Goal: Task Accomplishment & Management: Complete application form

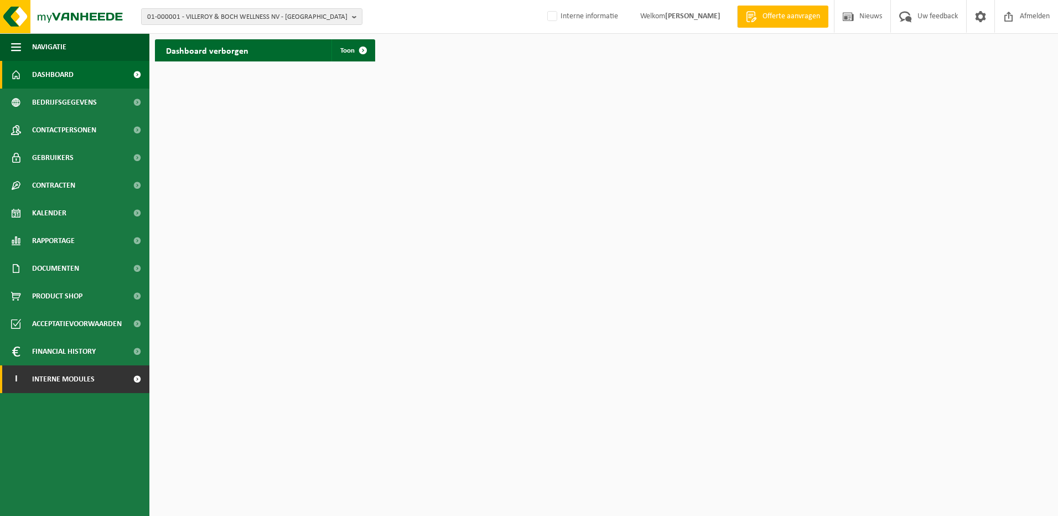
click at [85, 385] on span "Interne modules" at bounding box center [63, 379] width 63 height 28
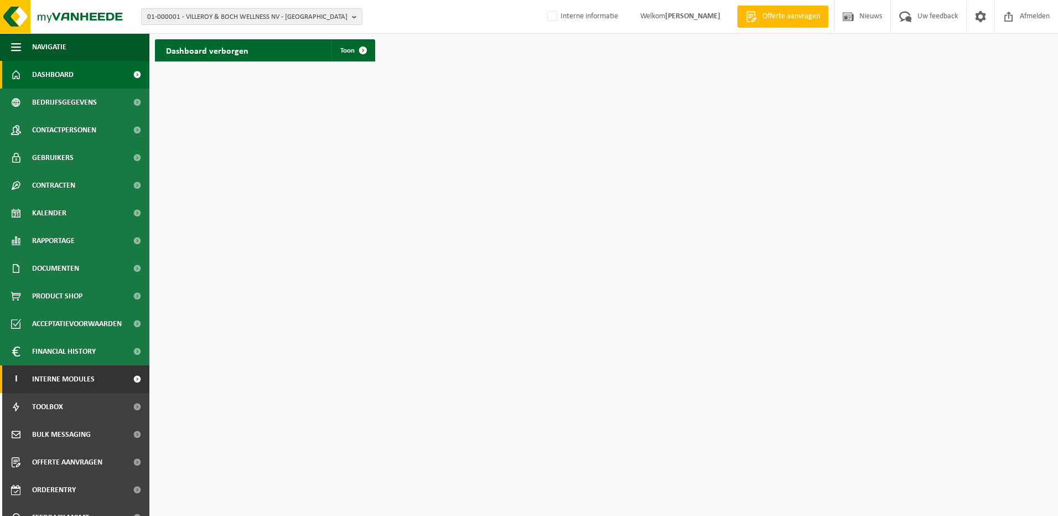
click at [85, 385] on span "Interne modules" at bounding box center [63, 379] width 63 height 28
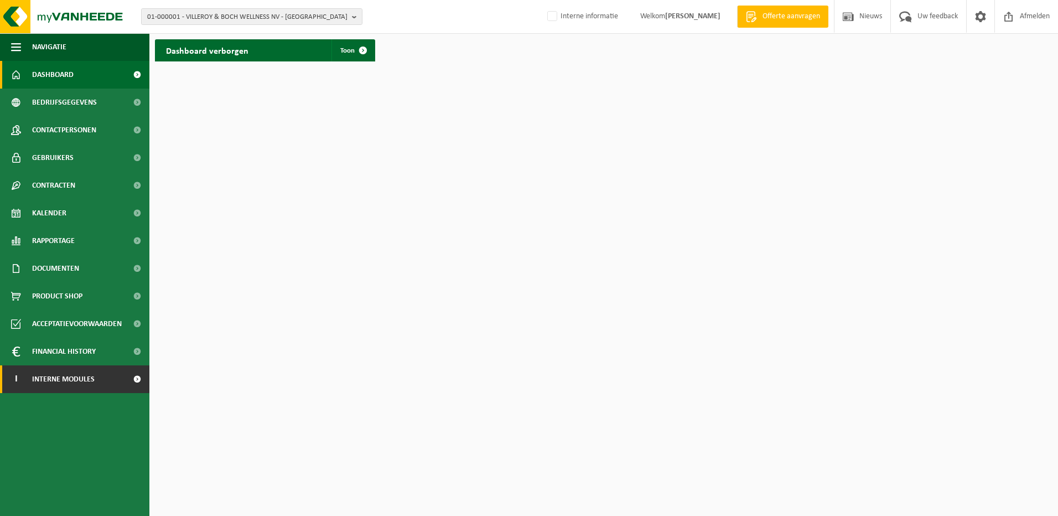
click at [85, 385] on span "Interne modules" at bounding box center [63, 379] width 63 height 28
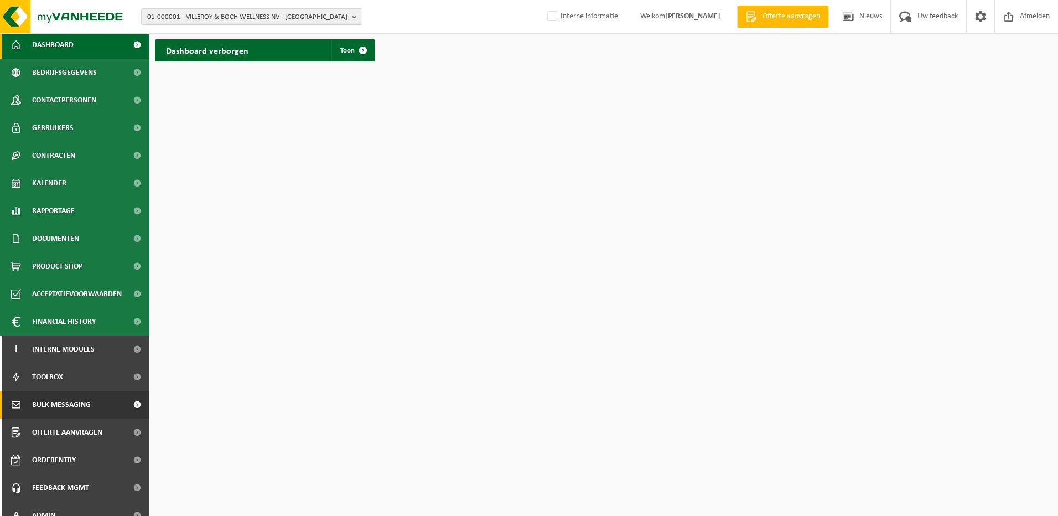
scroll to position [43, 0]
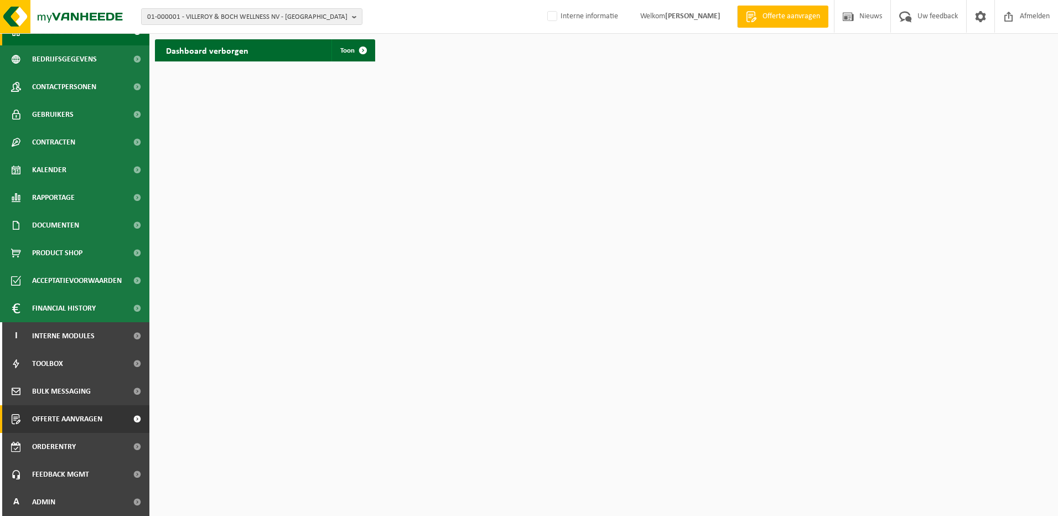
click at [58, 411] on span "Offerte aanvragen" at bounding box center [67, 419] width 70 height 28
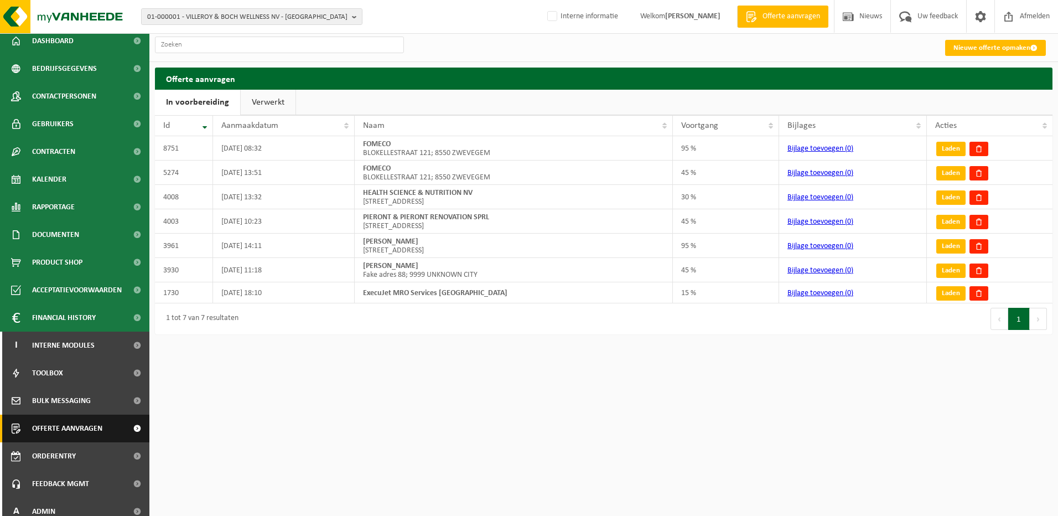
scroll to position [43, 0]
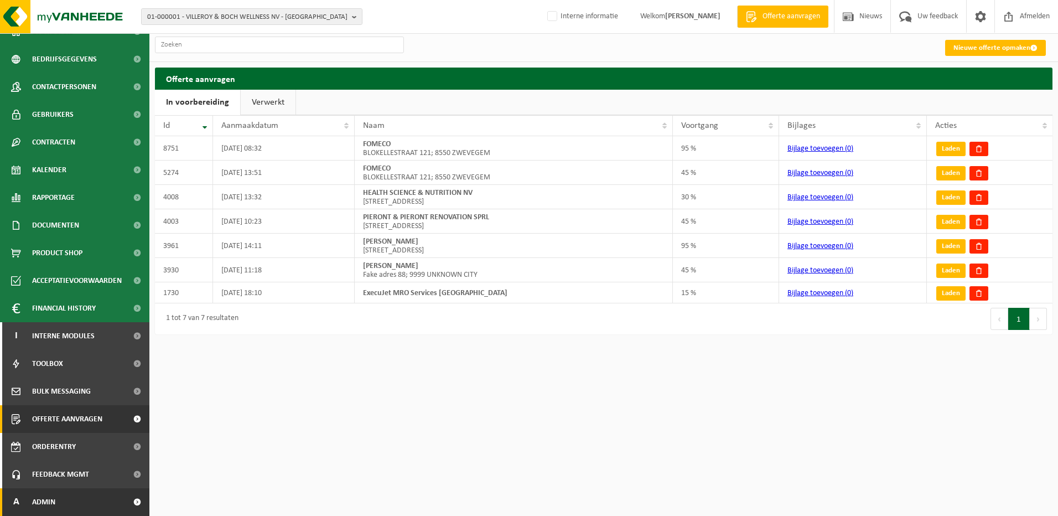
click at [77, 503] on link "A Admin" at bounding box center [74, 502] width 149 height 28
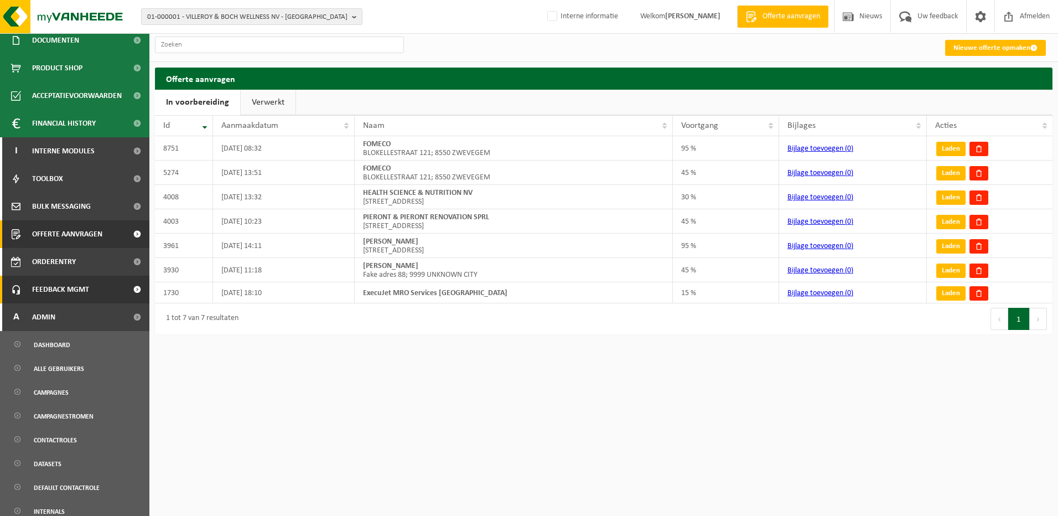
scroll to position [209, 0]
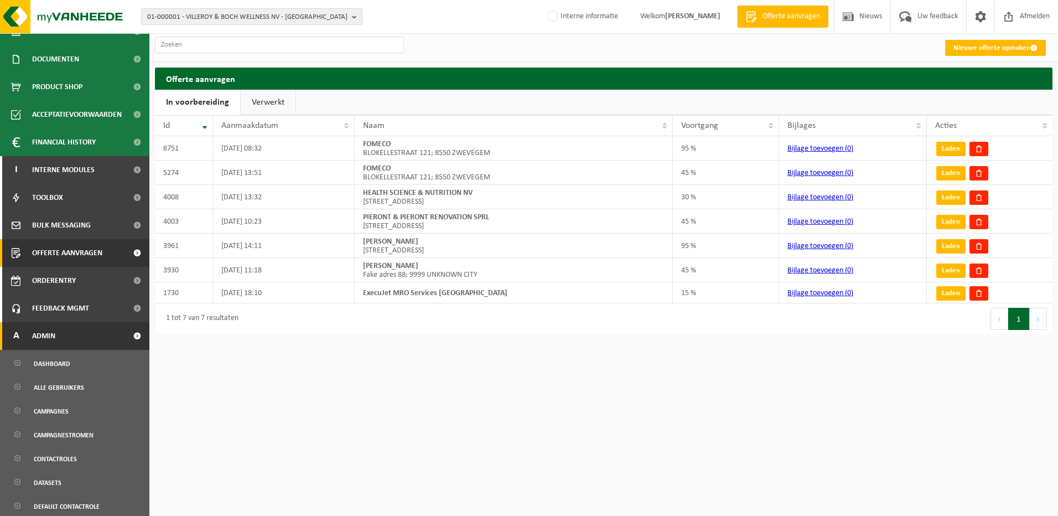
click at [55, 330] on span "Admin" at bounding box center [43, 336] width 23 height 28
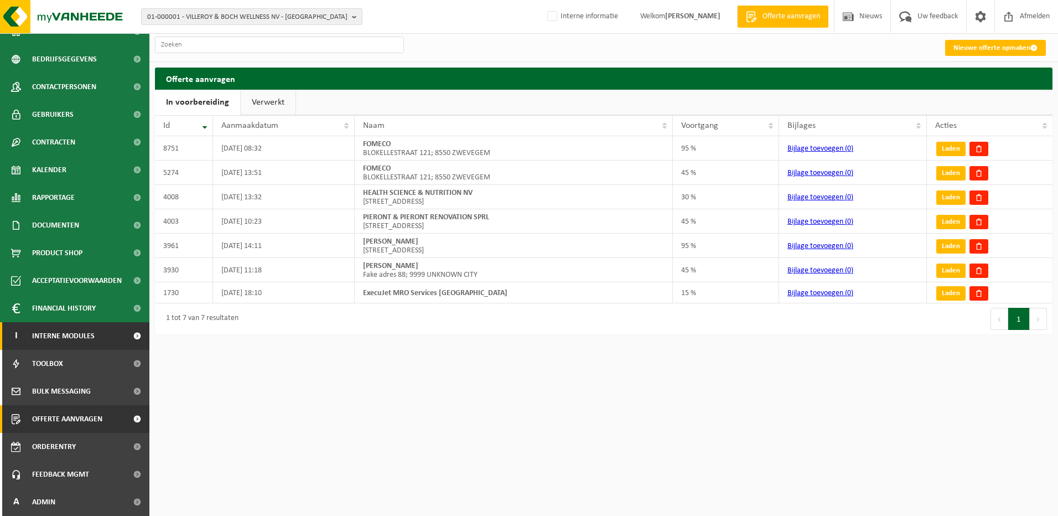
click at [55, 333] on span "Interne modules" at bounding box center [63, 336] width 63 height 28
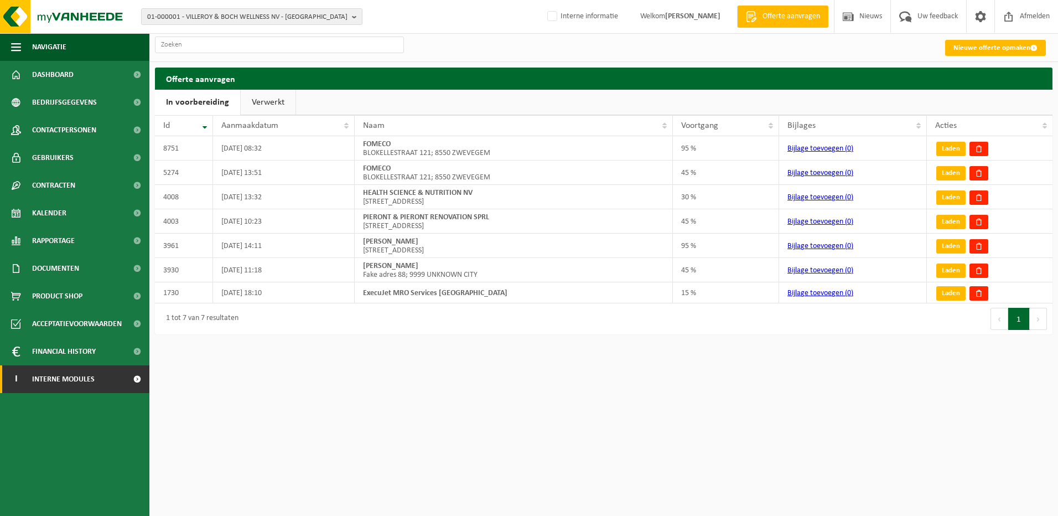
click at [63, 381] on span "Interne modules" at bounding box center [63, 379] width 63 height 28
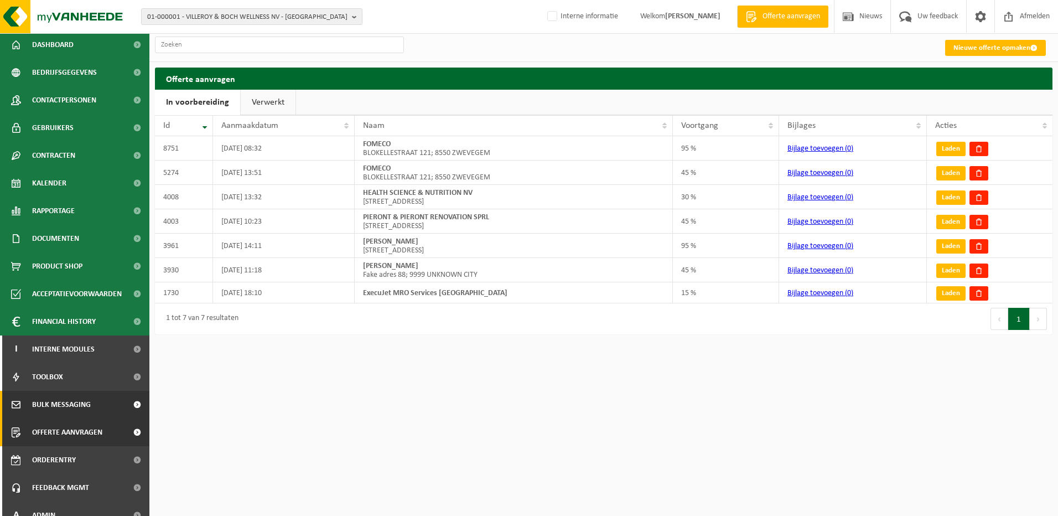
scroll to position [43, 0]
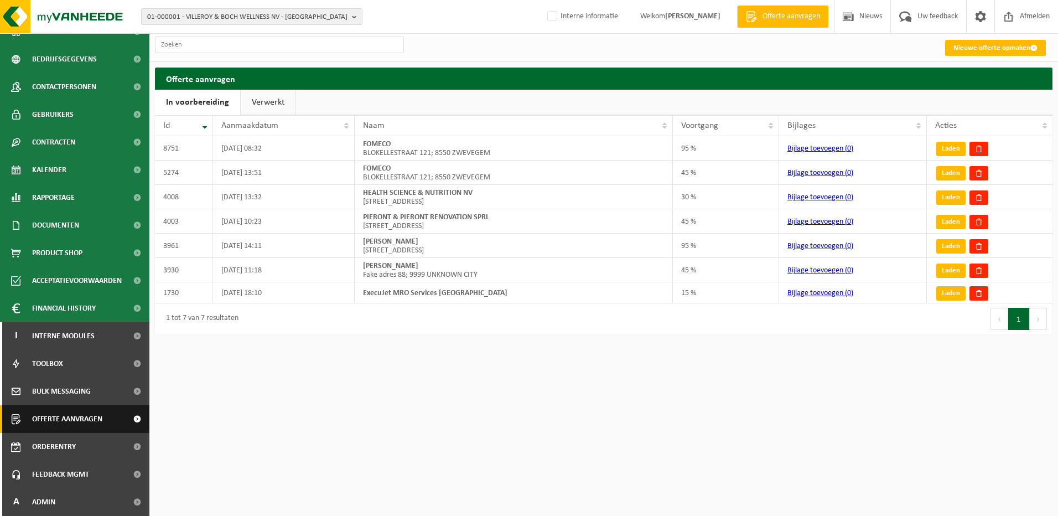
click at [76, 418] on span "Offerte aanvragen" at bounding box center [67, 419] width 70 height 28
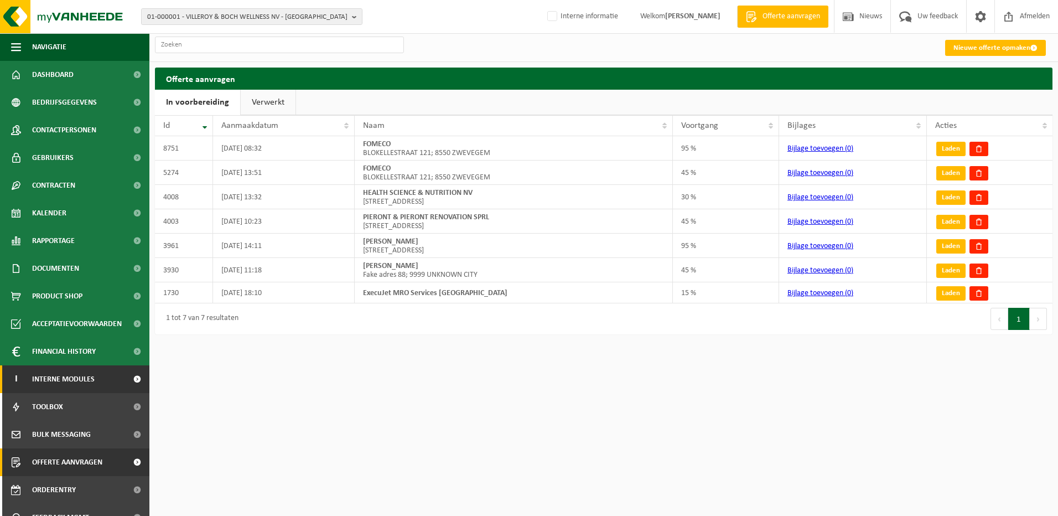
scroll to position [43, 0]
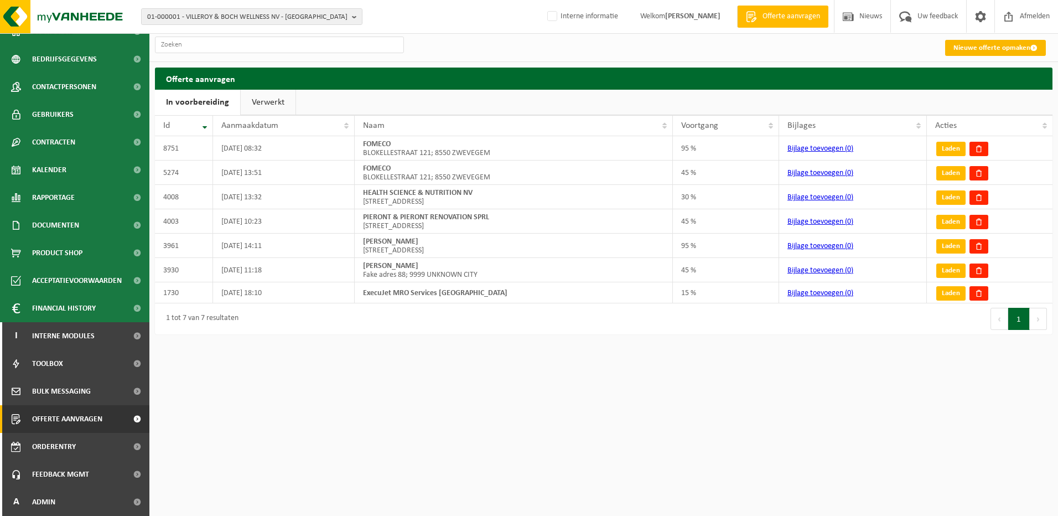
click at [1012, 49] on link "Nieuwe offerte opmaken" at bounding box center [995, 48] width 101 height 16
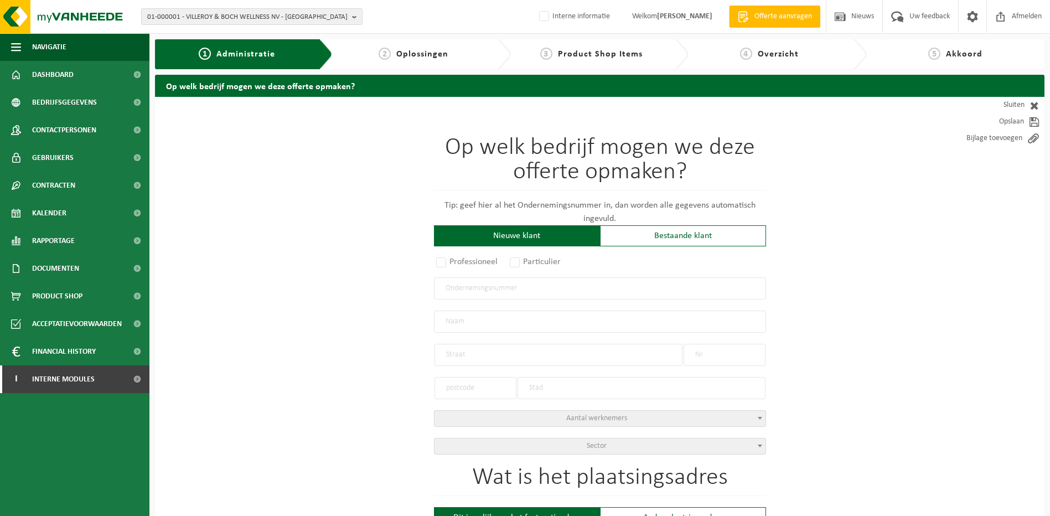
click at [541, 295] on input "text" at bounding box center [600, 288] width 332 height 22
paste input "0533.384.588"
type input "0533.384.588"
radio input "true"
type input "0533384588"
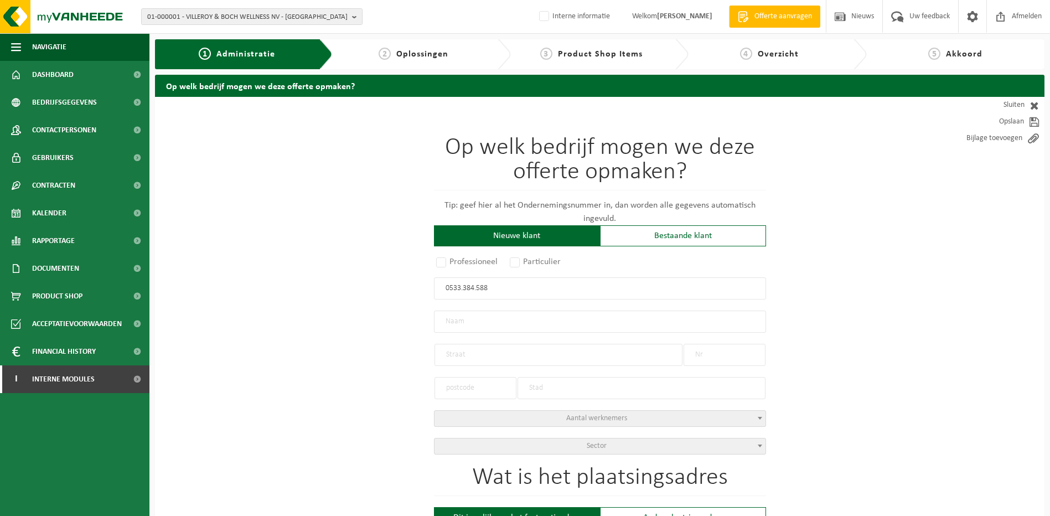
type input "DE CLERCK, LENA"
type input "JAN PERSIJNSTRAAT(KOR)"
type input "13"
type input "8500"
type input "KORTRIJK"
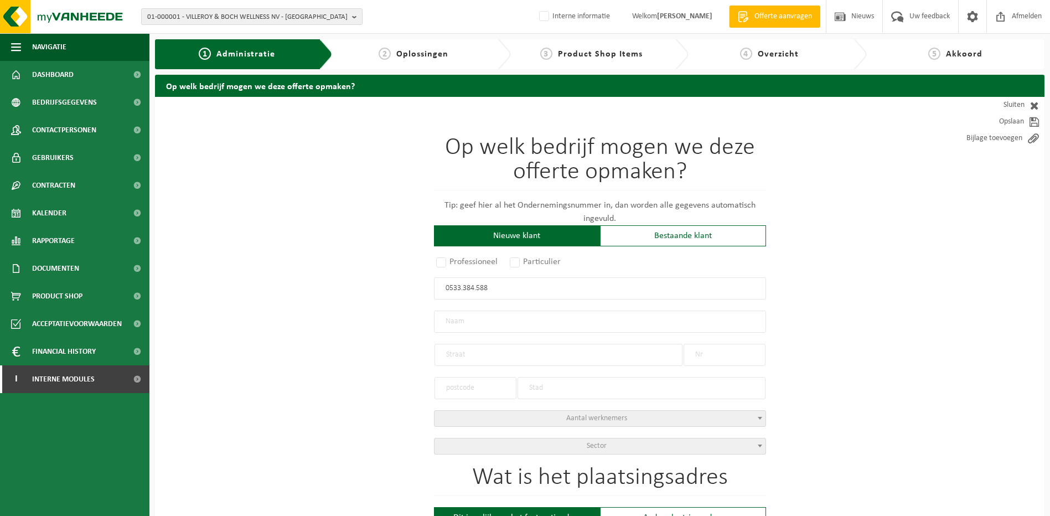
select select "D"
type input "DE CLERCK, LENA"
type input "JAN PERSIJNSTRAAT(KOR)"
type input "13"
type input "8500"
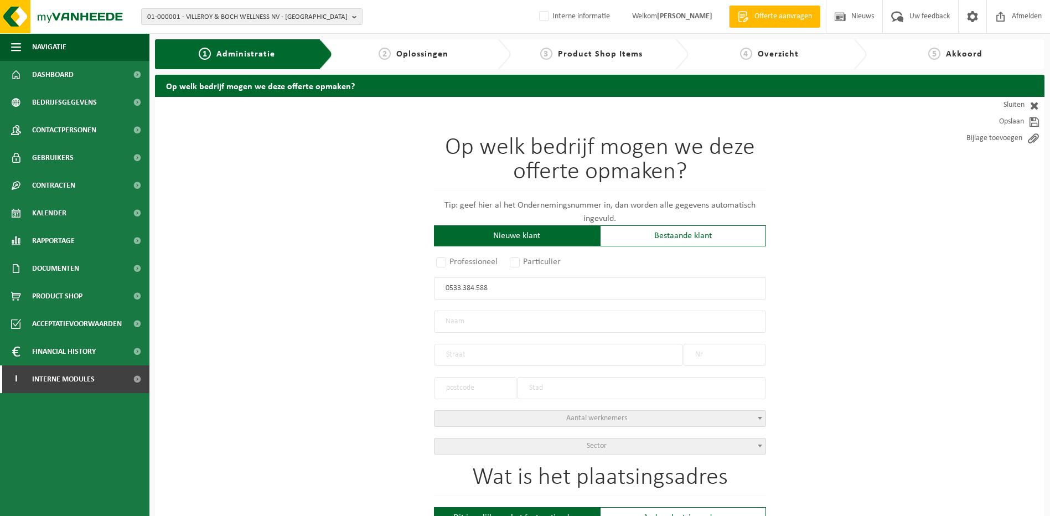
type input "KORTRIJK"
type input "2108864231"
drag, startPoint x: 515, startPoint y: 288, endPoint x: 373, endPoint y: 282, distance: 142.4
paste input "659.813.992"
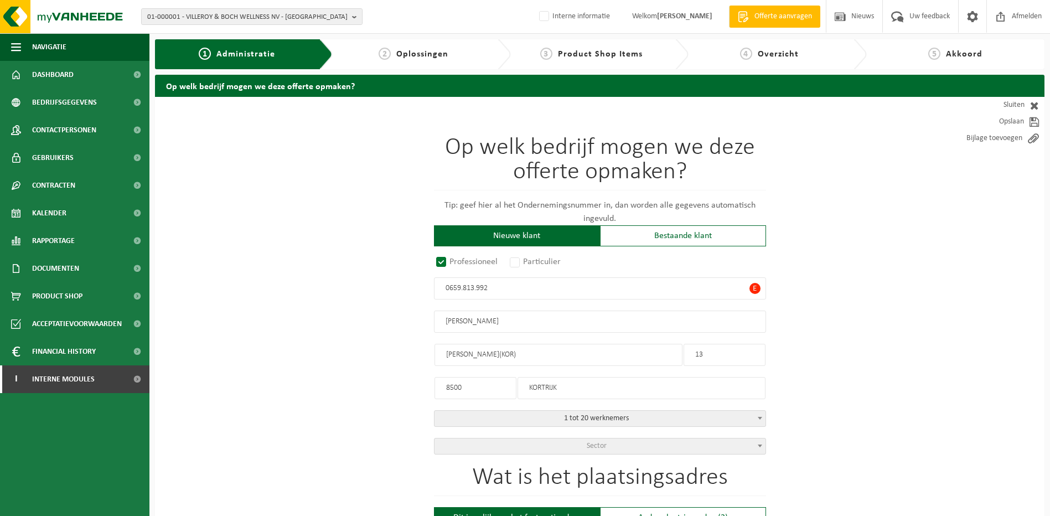
type input "0659.813.992"
radio input "true"
type input "0659813992"
type input "DE CLERCK, PIETER"
type input "JOZEF DEMEYERESTRAAT(KOR)"
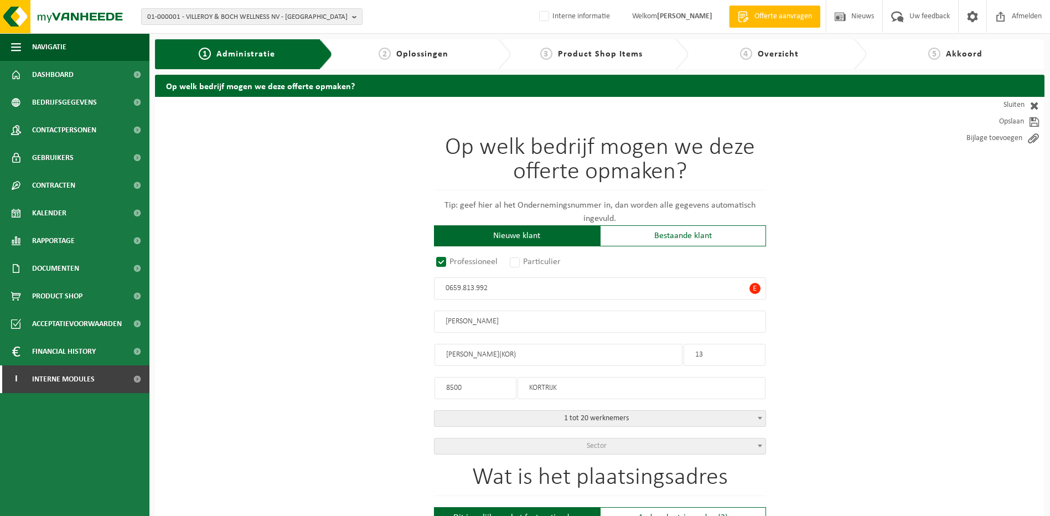
type input "1"
type input "8500"
type input "KORTRIJK"
select select "D"
type input "DE CLERCK, PIETER"
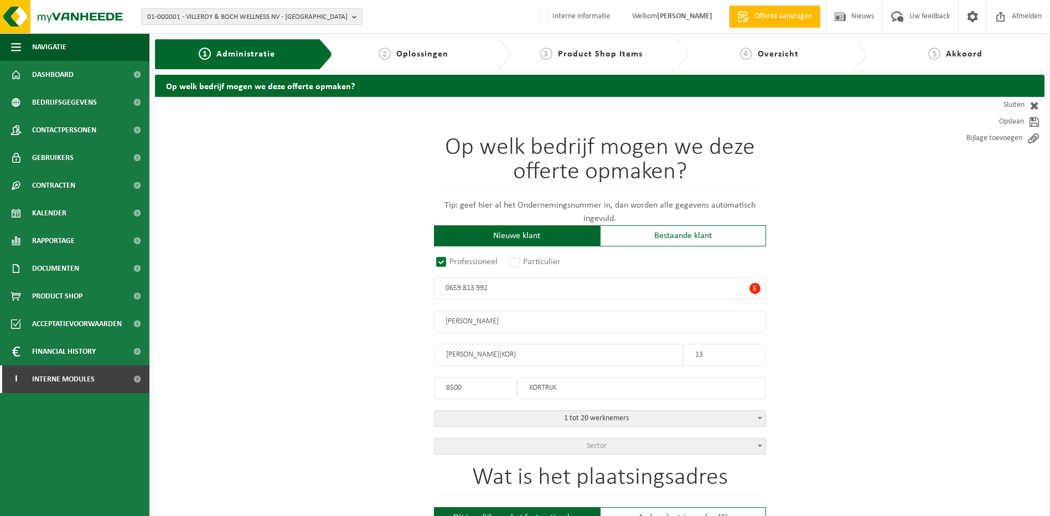
type input "JOZEF DEMEYERESTRAAT(KOR)"
type input "1"
type input "2254746588"
drag, startPoint x: 446, startPoint y: 283, endPoint x: 347, endPoint y: 275, distance: 100.0
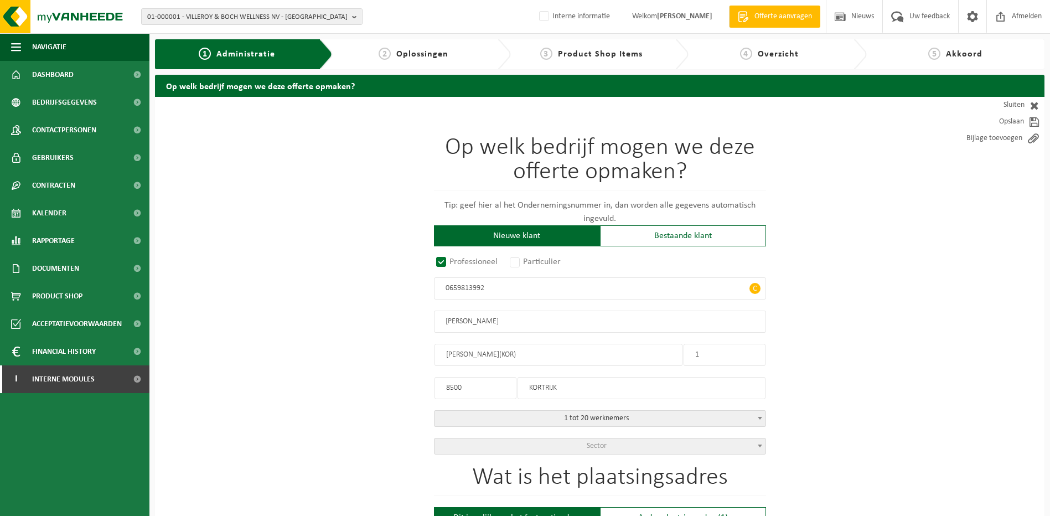
paste input "78.270.124"
type input "0678.270.124"
radio input "true"
type input "0678270124"
type input "DE CLERCQ, FRANCIS"
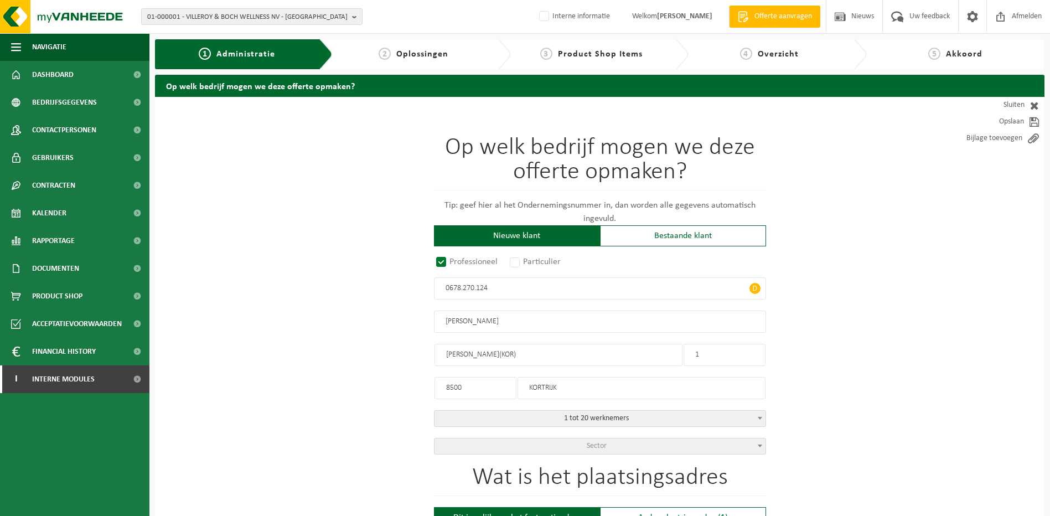
type input "VLASBLOEMSTRAAT(KOR)"
type input "3"
type input "8500"
type input "KORTRIJK"
select select "D"
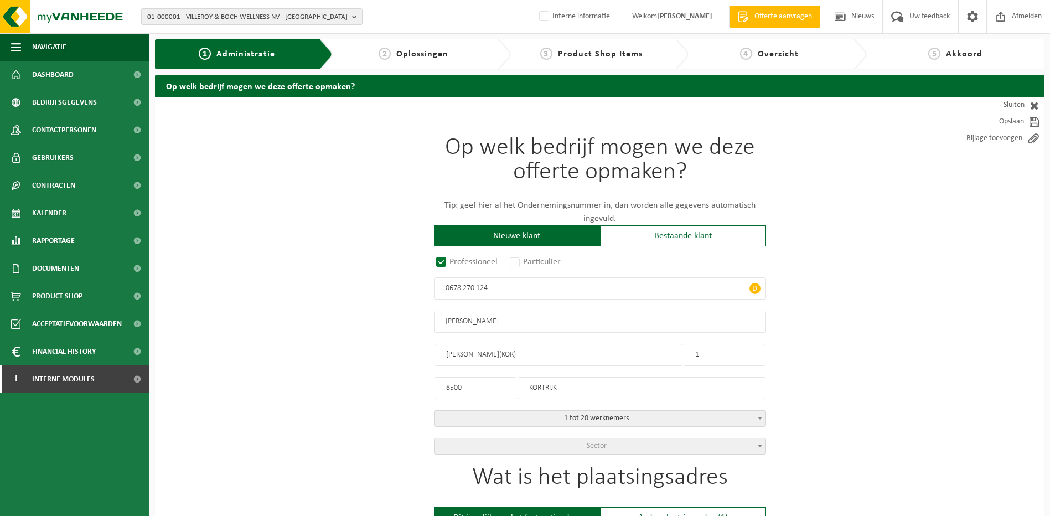
type input "DE CLERCQ, FRANCIS"
type input "VLASBLOEMSTRAAT(KOR)"
type input "3"
type input "2181806449"
drag, startPoint x: 499, startPoint y: 294, endPoint x: 398, endPoint y: 290, distance: 101.4
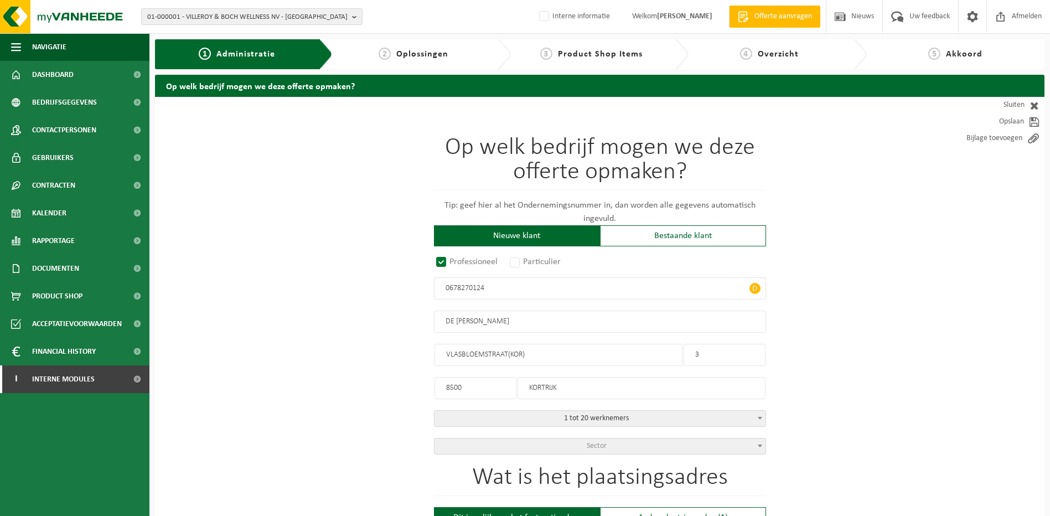
paste input "889.552.55"
type input "0889.552.554"
radio input "true"
type input "0889552554"
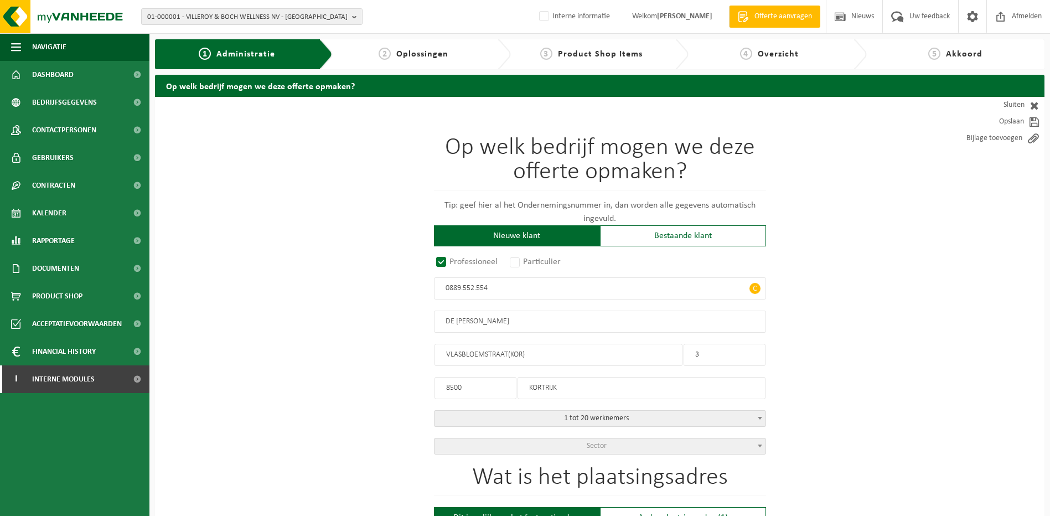
type input "DE CLERCQ, MAGDA"
type input "DEERLIJKSESTRAAT(KOR)"
type input "66"
type input "8500"
type input "KORTRIJK"
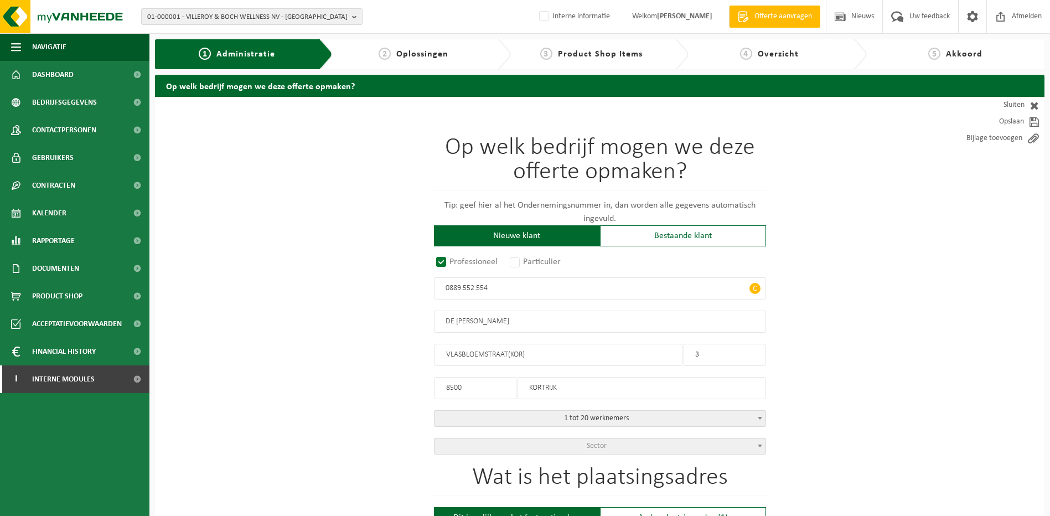
select select "D"
type input "DE CLERCQ, MAGDA"
type input "DEERLIJKSESTRAAT(KOR)"
type input "66"
type input "2177589127"
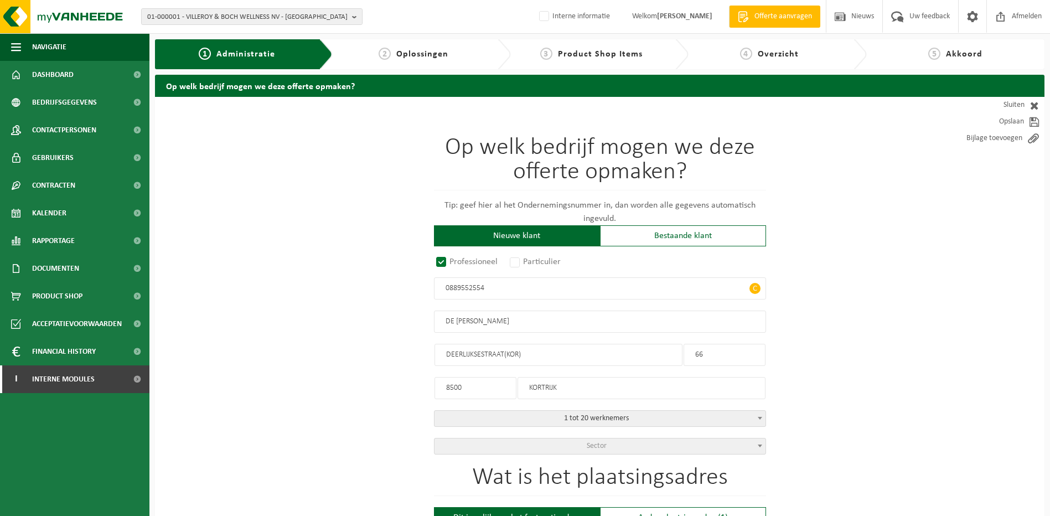
drag, startPoint x: 501, startPoint y: 296, endPoint x: 338, endPoint y: 291, distance: 163.4
paste input "19.256.852"
type input "0819.256.852"
radio input "true"
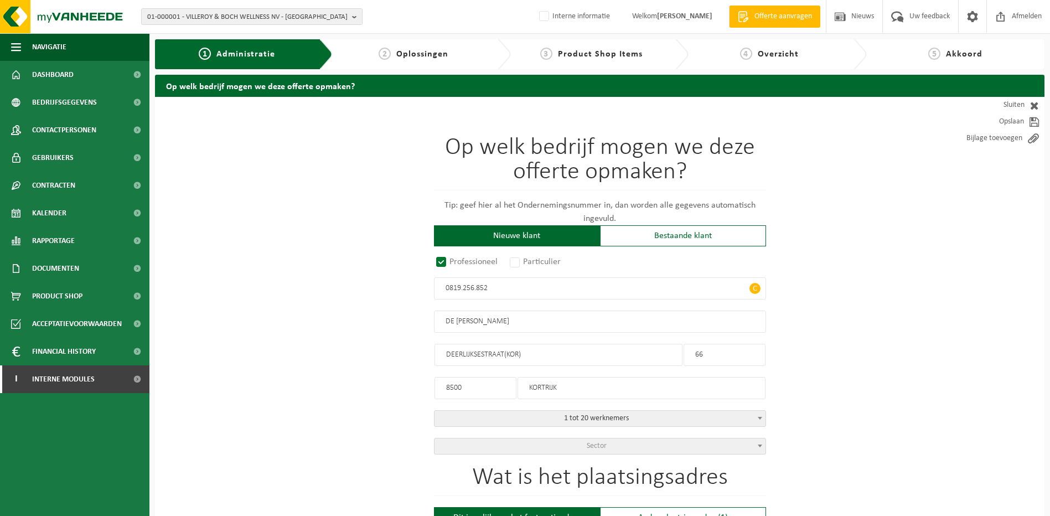
type input "0819256852"
type input "DECLERCK, BENOIT"
type input "PRESIDENT KENNEDYPARK(KOR)"
type input "4"
type input "8500"
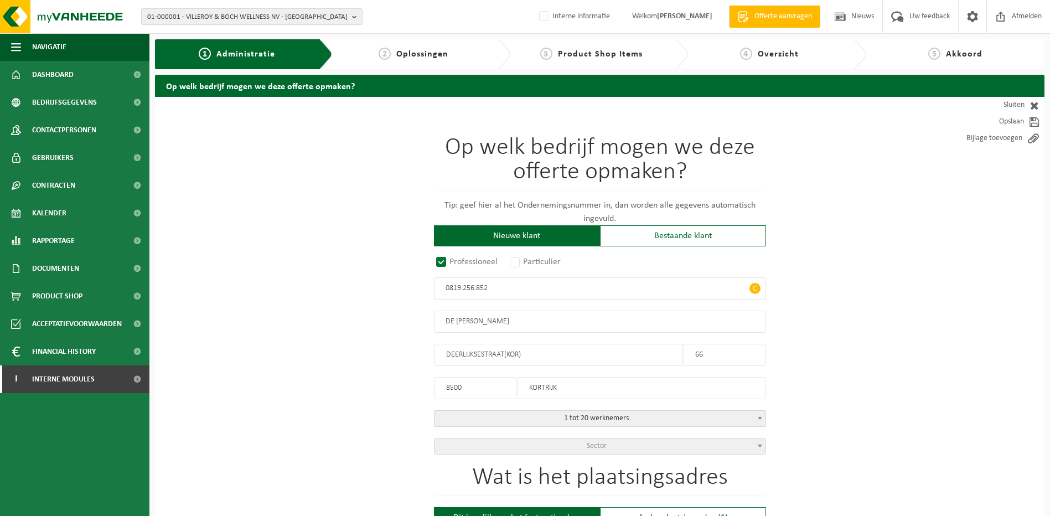
type input "KORTRIJK"
select select "D"
type input "DECLERCK, BENOIT"
type input "PRESIDENT KENNEDYPARK(KOR)"
type input "4"
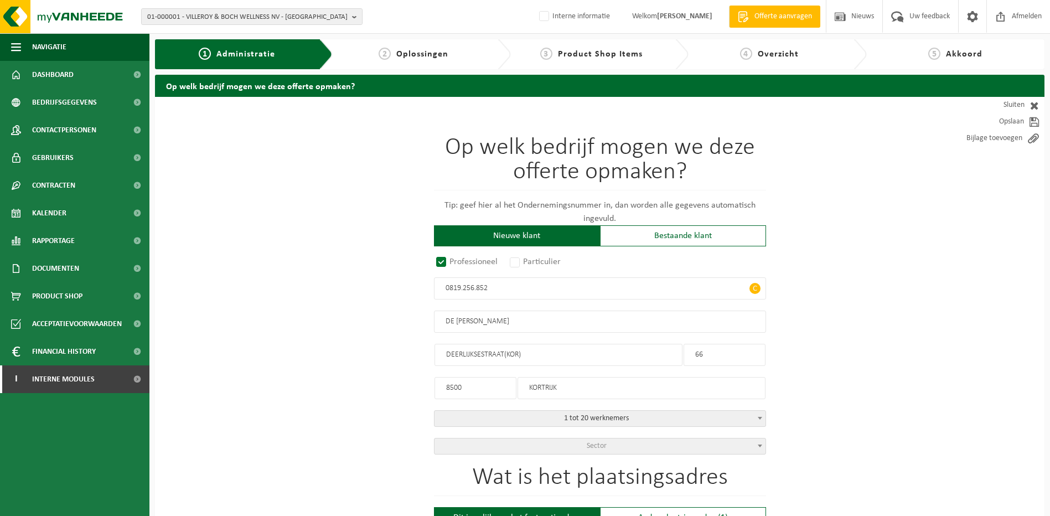
type input "2181258497"
drag, startPoint x: 496, startPoint y: 292, endPoint x: 377, endPoint y: 288, distance: 118.5
paste input "553.685.106"
type input "0553.685.106"
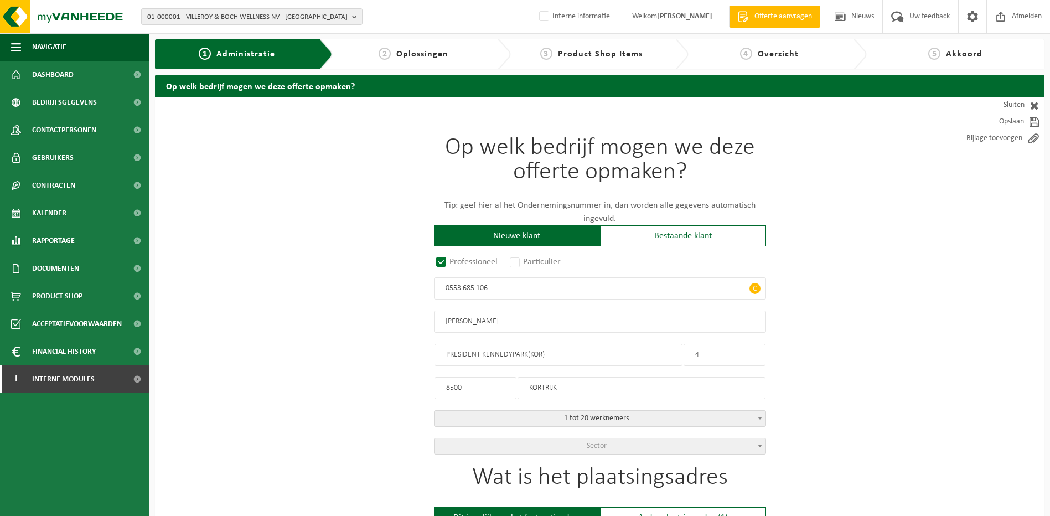
radio input "true"
type input "0553685106"
type input "DECLERCK, PHILIPPE"
type input "GROENINGESTRAAT(KOR)"
type input "54"
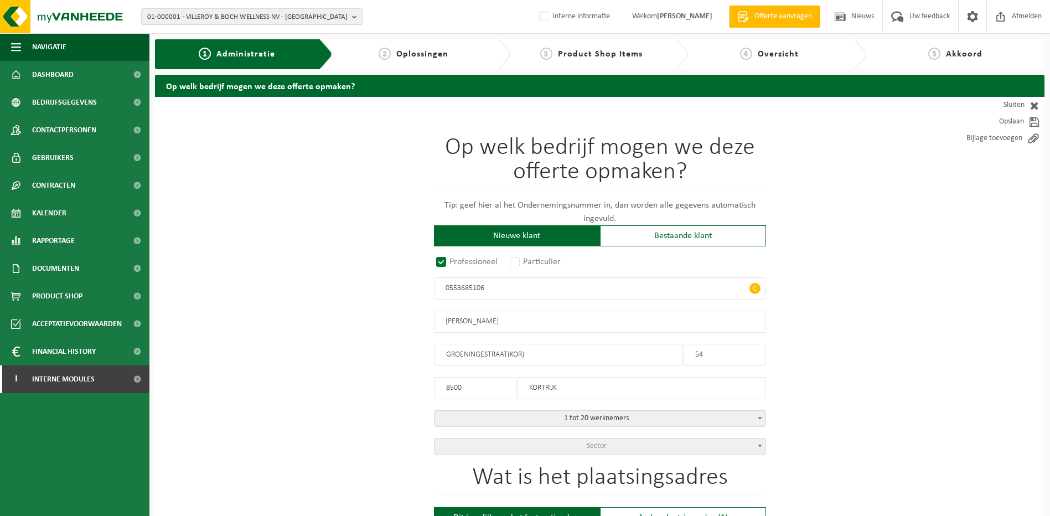
type input "8500"
type input "KORTRIJK"
select select "D"
type input "DECLERCK, PHILIPPE"
type input "GROENINGESTRAAT(KOR)"
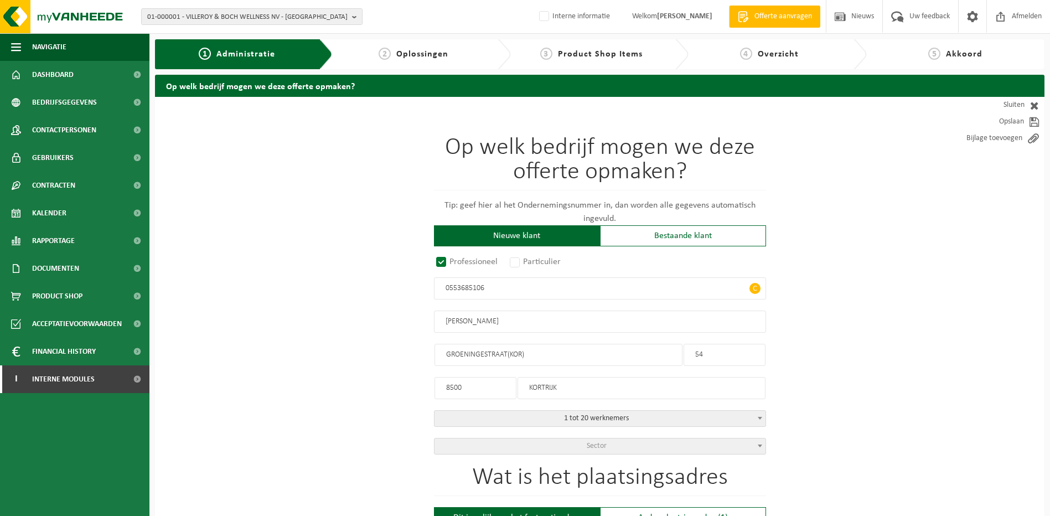
type input "54"
type input "2231187862"
drag, startPoint x: 518, startPoint y: 286, endPoint x: 348, endPoint y: 277, distance: 170.2
paste input "1024.625.252"
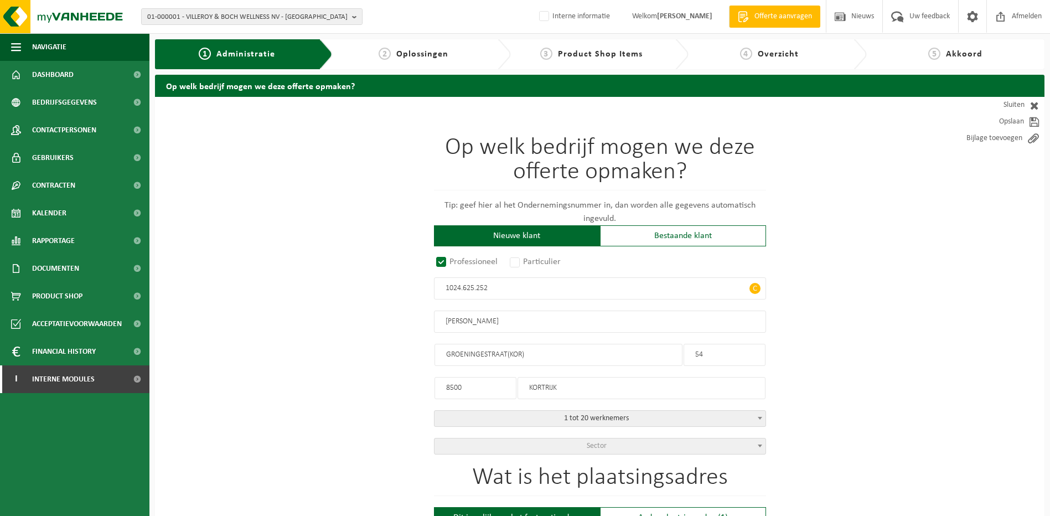
type input "1024.625.252"
radio input "true"
type input "1024625252"
type input "DECLERCQ, AARON"
type input "GERSTELAAN(KOR)"
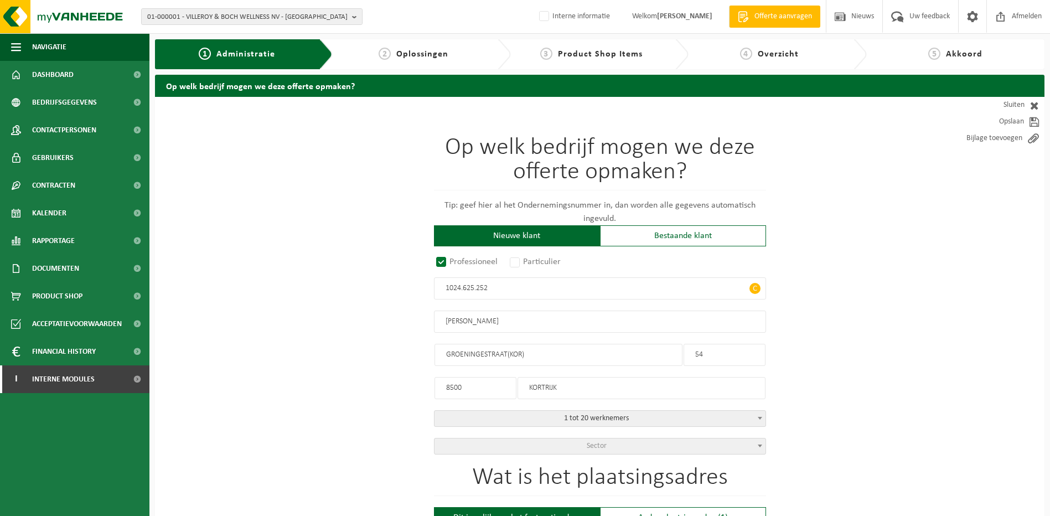
type input "20"
type input "8500"
type input "KORTRIJK"
select select "D"
type input "DECLERCQ, AARON"
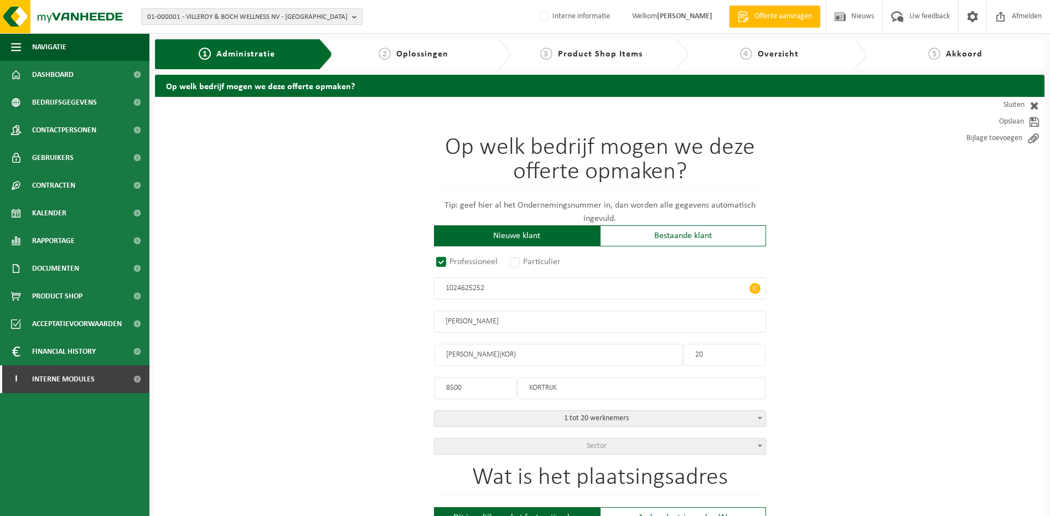
type input "GERSTELAAN(KOR)"
type input "20"
type input "2374921175"
drag, startPoint x: 535, startPoint y: 283, endPoint x: 399, endPoint y: 278, distance: 135.7
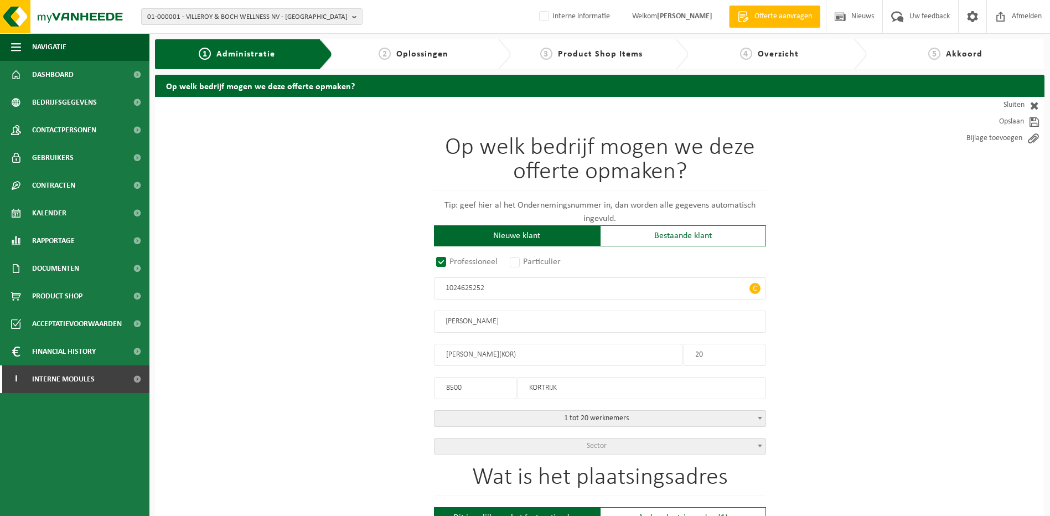
paste input "0848.681.308"
type input "0848.681.308"
radio input "true"
type input "0848681308"
type input "DECLERCQ, DOMINIQUE"
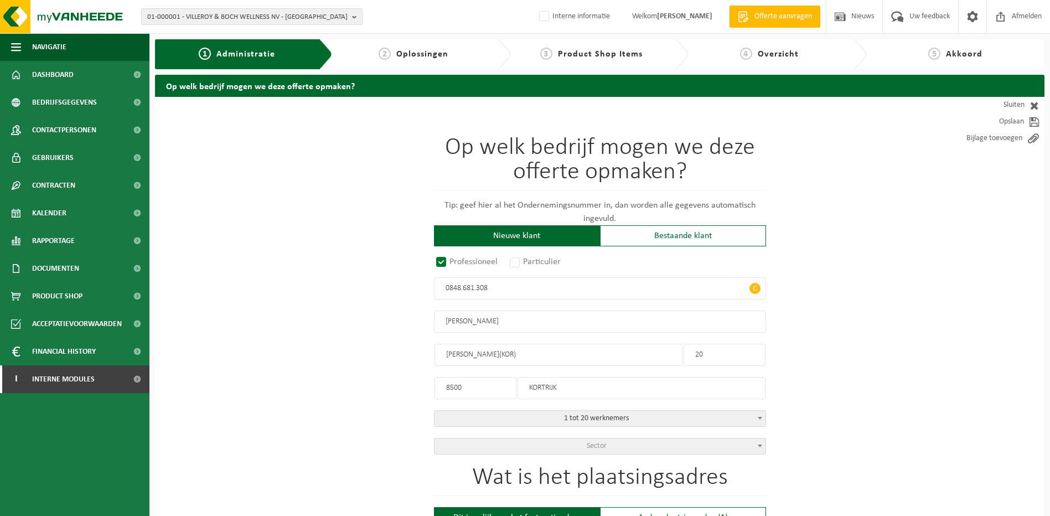
type input "MARIONETTEN(KOR)"
type input "17"
type input "8500"
type input "KORTRIJK"
select select "D"
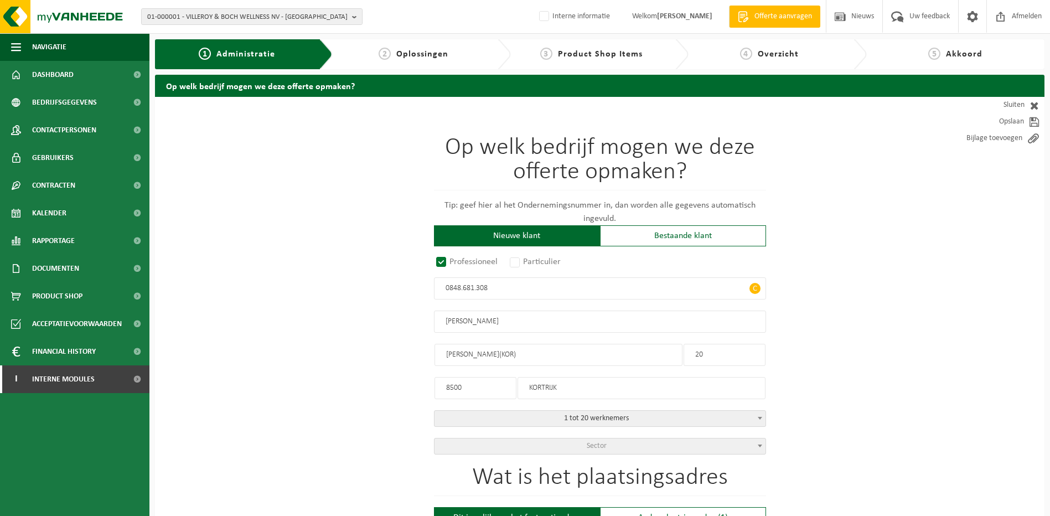
type input "DECLERCQ, DOMINIQUE"
type input "MARIONETTEN(KOR)"
type input "17"
type input "2212240792"
drag, startPoint x: 503, startPoint y: 288, endPoint x: 374, endPoint y: 276, distance: 129.0
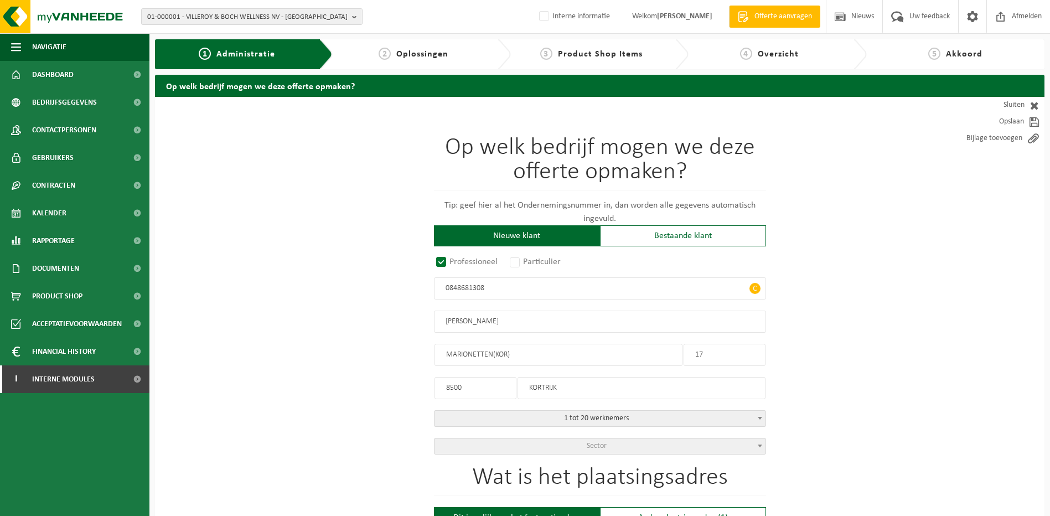
paste input "31.843.591"
type input "0831.843.591"
radio input "true"
type input "0831843591"
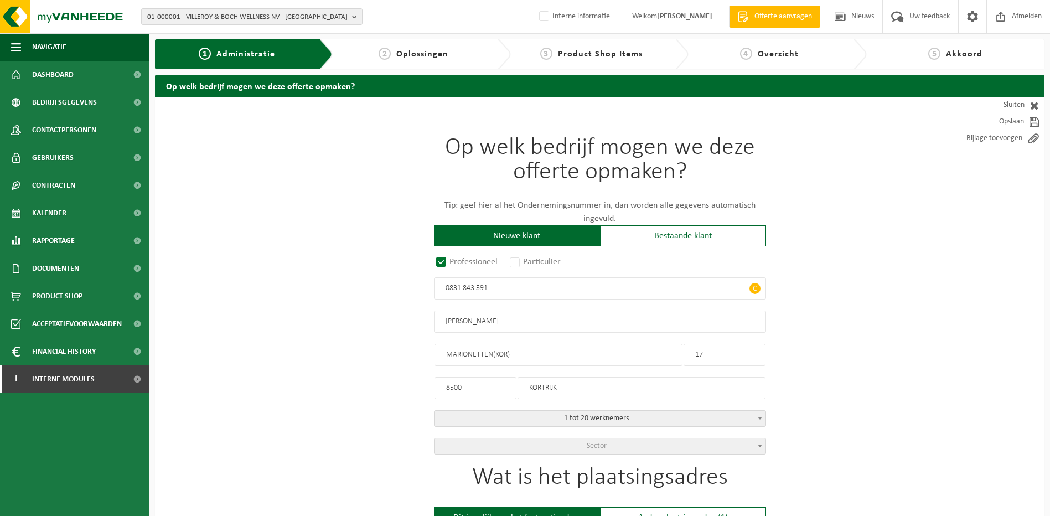
type input "DECLERCQ, JAN ANDRÉ"
type input "VESTINGSSTRAAT(KOR)"
type input "4"
type input "8500"
type input "KORTRIJK"
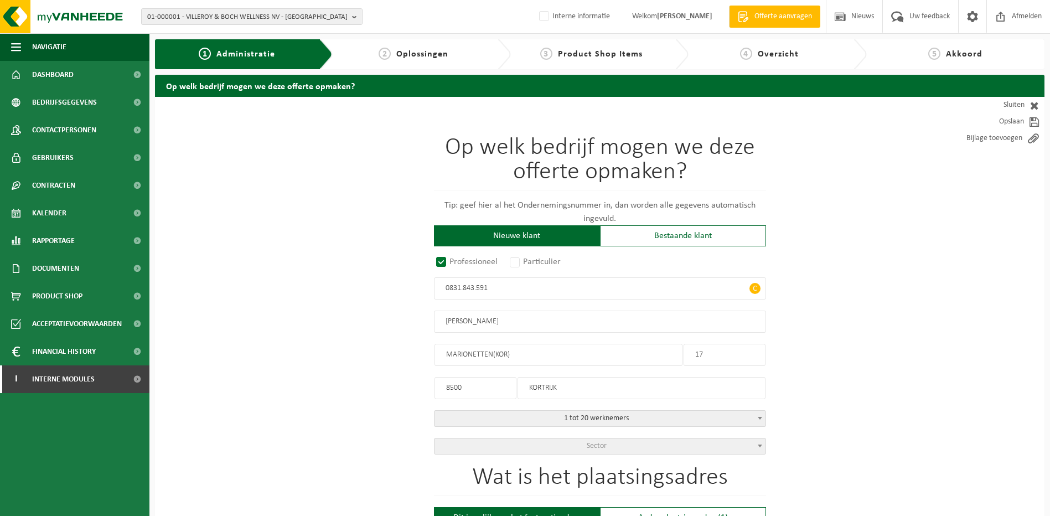
select select "D"
type input "DECLERCQ, JAN ANDRÉ"
type input "VESTINGSSTRAAT(KOR)"
type input "4"
type input "2193961143"
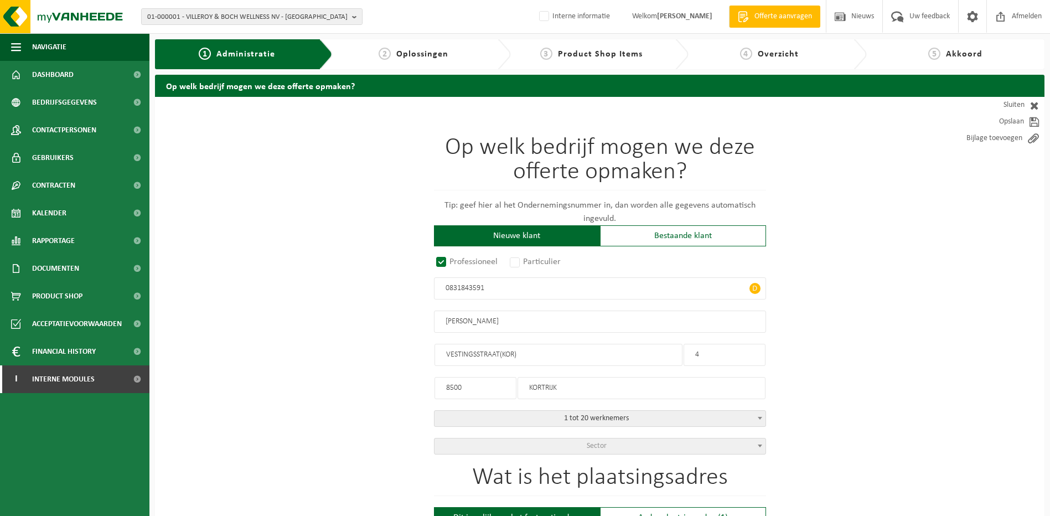
drag, startPoint x: 534, startPoint y: 285, endPoint x: 425, endPoint y: 285, distance: 109.0
paste input "1022.077.518"
type input "1022.077.518"
radio input "true"
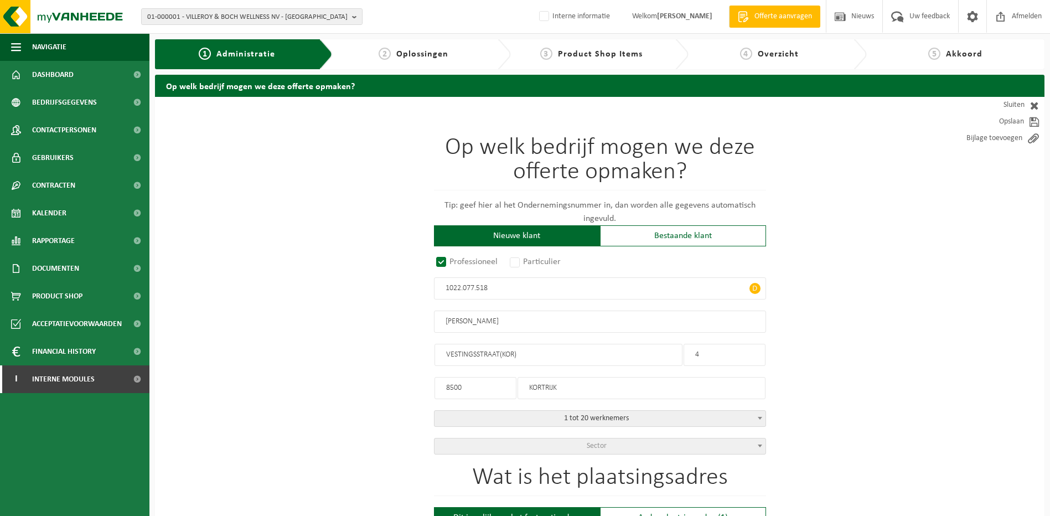
type input "1022077518"
type input "DECLERCQ, MARIE"
type input "OUDENAARDSESTEENWEG(KOR)"
type input "38"
type input "8500"
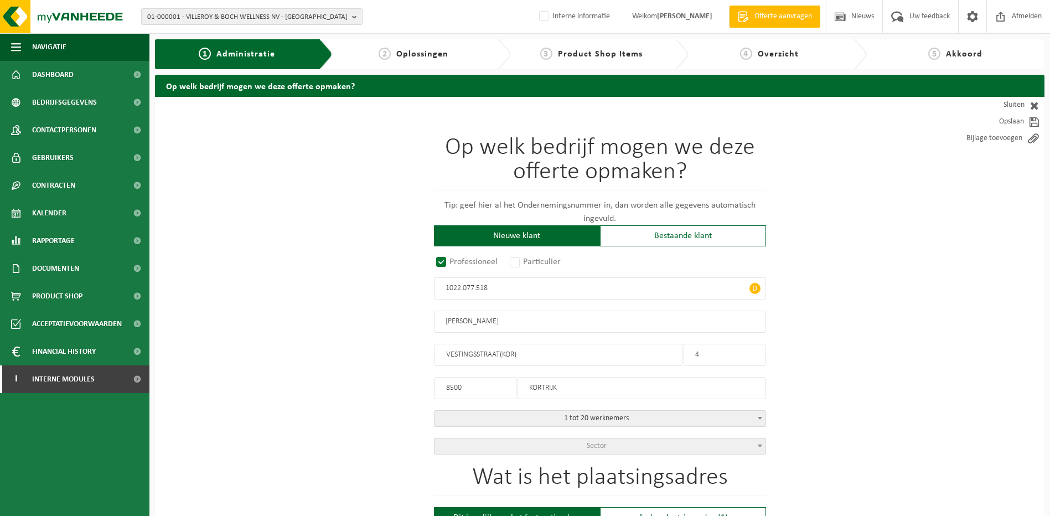
type input "KORTRIJK"
select select "D"
type input "DECLERCQ, MARIE"
type input "OUDENAARDSESTEENWEG(KOR)"
type input "38"
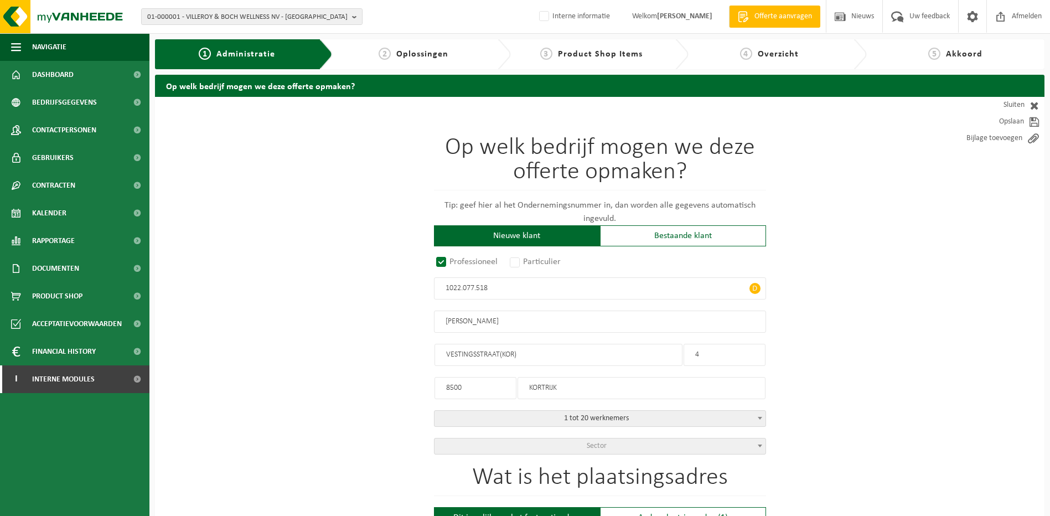
type input "2372500828"
drag, startPoint x: 520, startPoint y: 280, endPoint x: 402, endPoint y: 284, distance: 118.0
paste input "0524.601.239"
type input "0524.601.239"
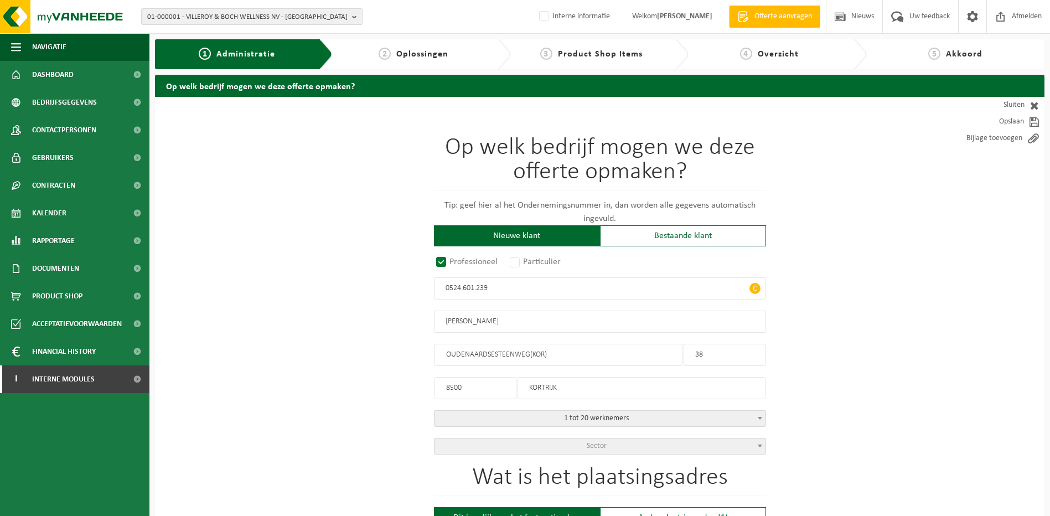
radio input "true"
type input "0524601239"
type input "DECLERCQ, MARNIK"
type input "SPOELBERG(KOR)"
type input "32"
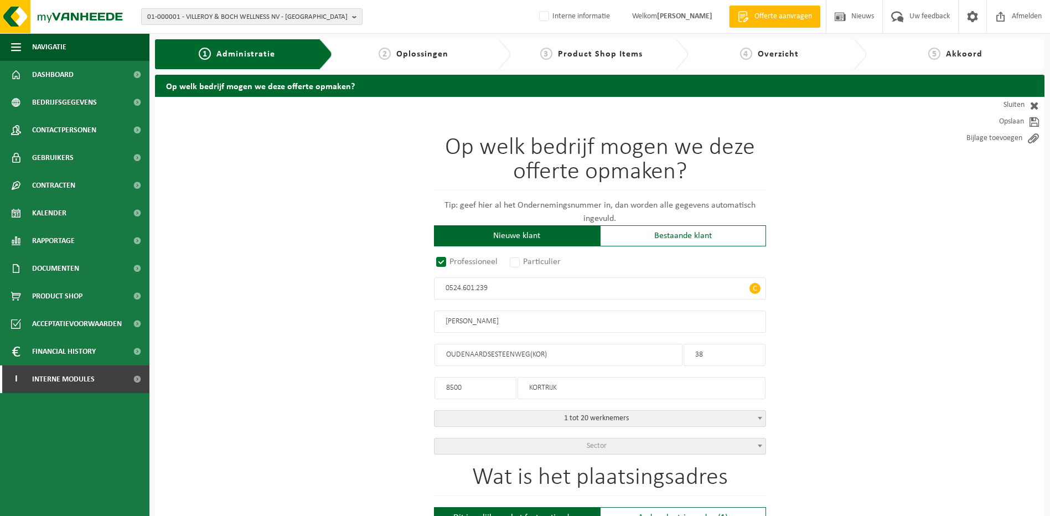
type input "8500"
type input "KORTRIJK"
select select "D"
type input "DECLERCQ, MARNIK"
type input "SPOELBERG(KOR)"
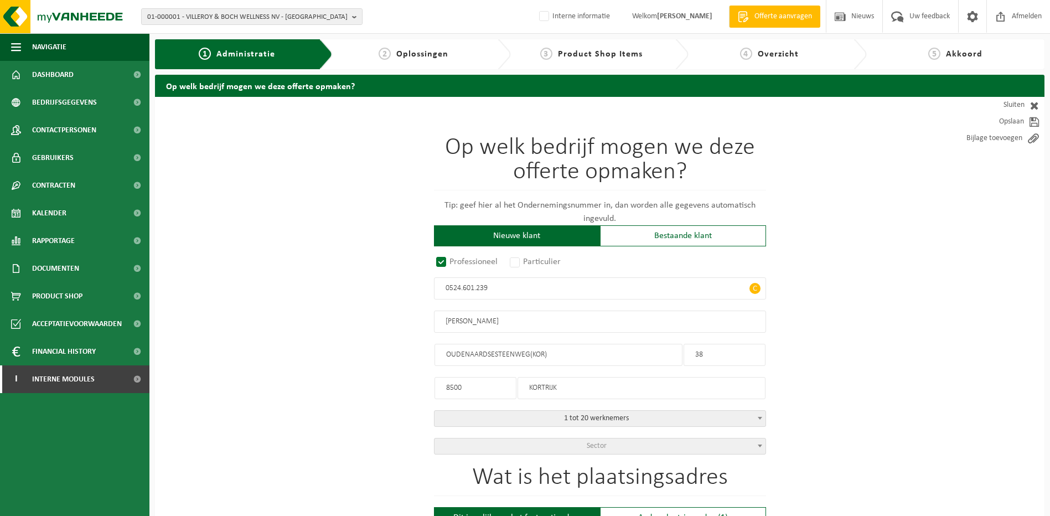
type input "32"
type input "2078861042"
drag, startPoint x: 523, startPoint y: 290, endPoint x: 400, endPoint y: 289, distance: 123.4
paste input "852.935.747"
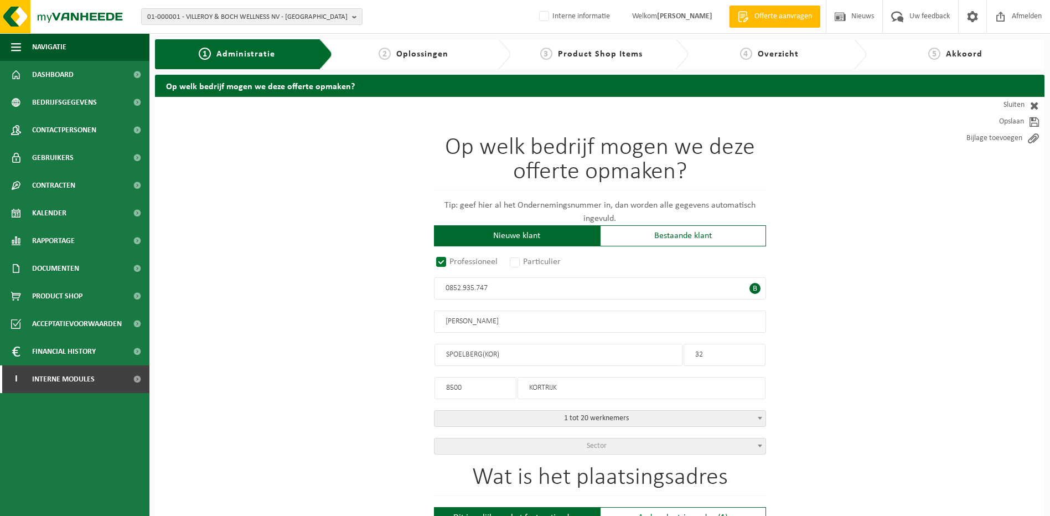
type input "0852.935.747"
radio input "true"
type input "0852935747"
type input "DECLERCQ, NOËL"
type input "RIJKSWACHTSTRAAT(KOR)"
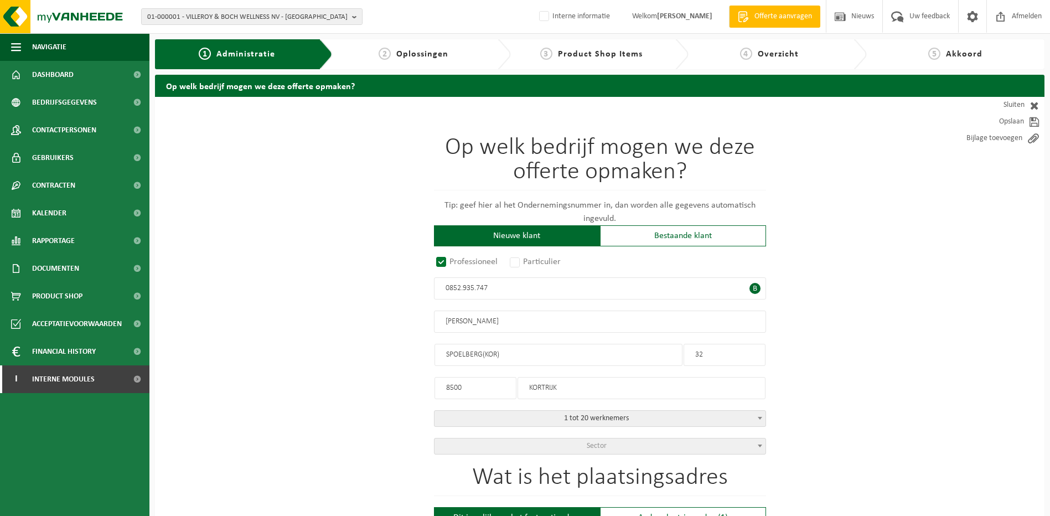
type input "19"
type input "8500"
type input "KORTRIJK"
select select "D"
type input "DECLERCQ, NOËL"
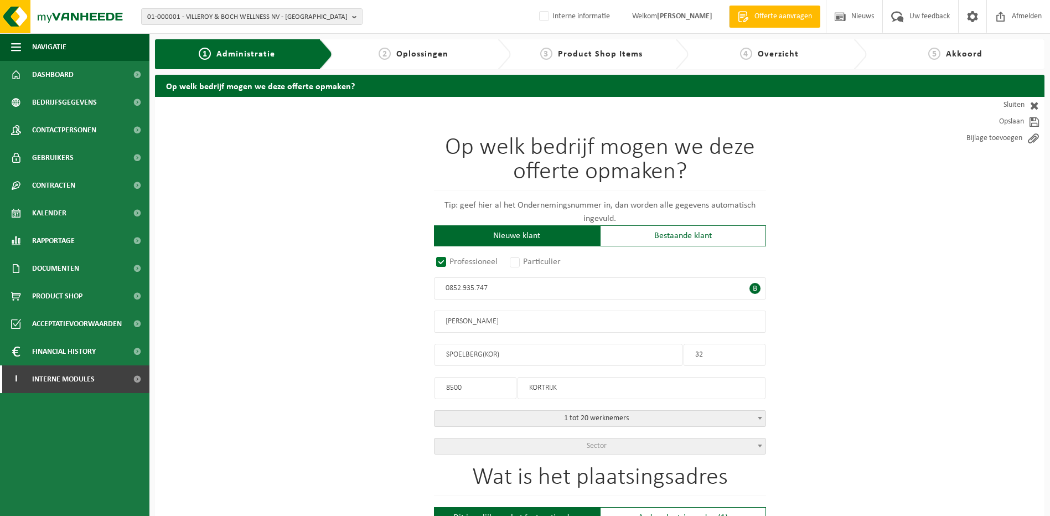
type input "RIJKSWACHTSTRAAT(KOR)"
type input "19"
type input "2105974423"
drag, startPoint x: 506, startPoint y: 288, endPoint x: 358, endPoint y: 288, distance: 148.3
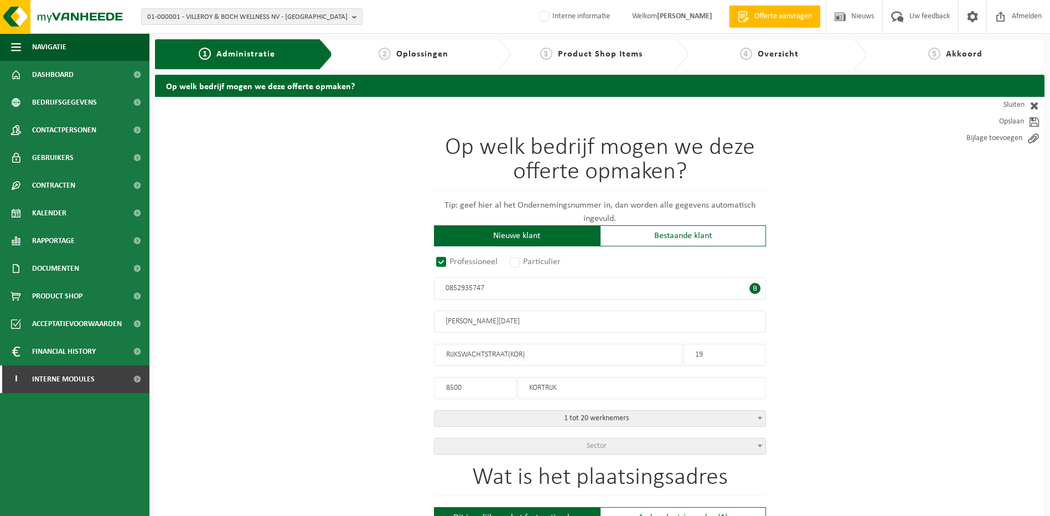
paste input "525.057.634"
type input "0525.057.634"
radio input "true"
type input "0525057634"
type input "DECLERCQ, VALEER"
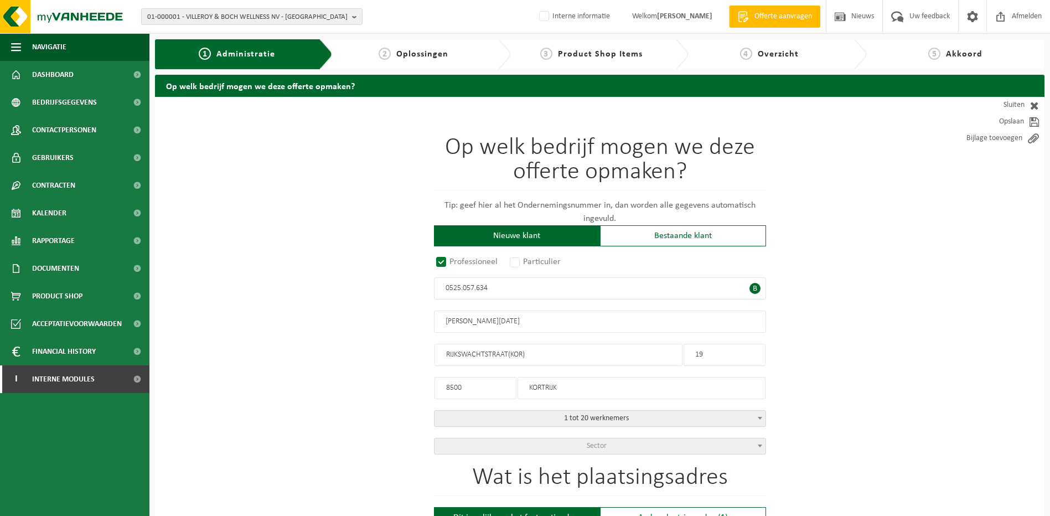
type input "MARIONETTEN(KOR)"
type input "17"
type input "8500"
type input "KORTRIJK"
select select "D"
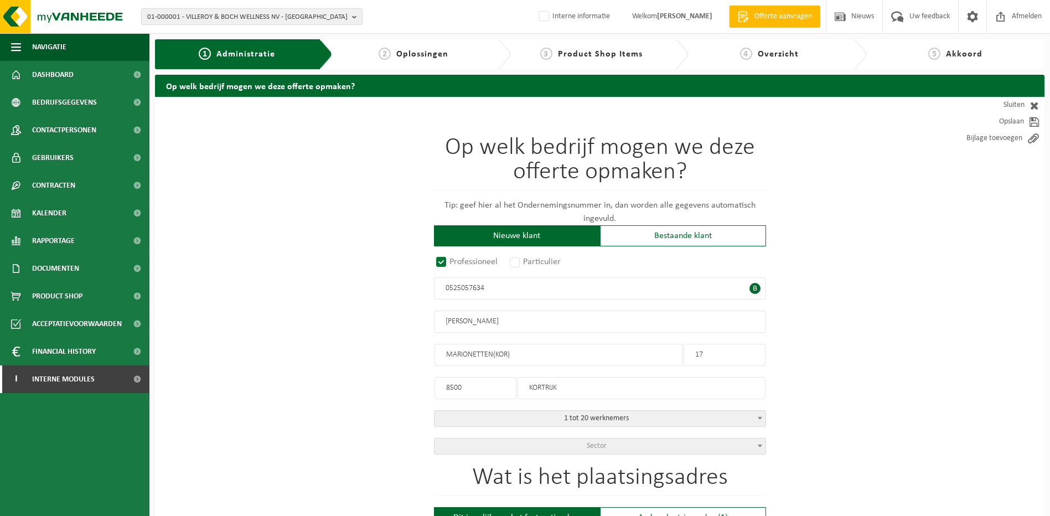
select select "1605"
type input "DECLERCQ, VALEER"
type input "MARIONETTEN(KOR)"
type input "17"
type input "2230164216"
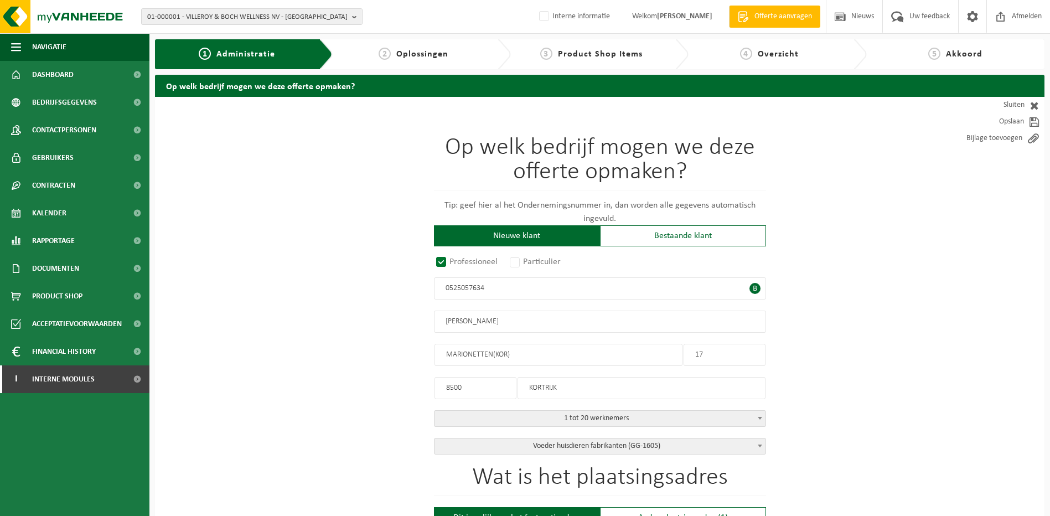
drag, startPoint x: 499, startPoint y: 275, endPoint x: 397, endPoint y: 275, distance: 101.8
drag, startPoint x: 518, startPoint y: 279, endPoint x: 333, endPoint y: 279, distance: 184.3
paste input "Actief 0533.384.588"
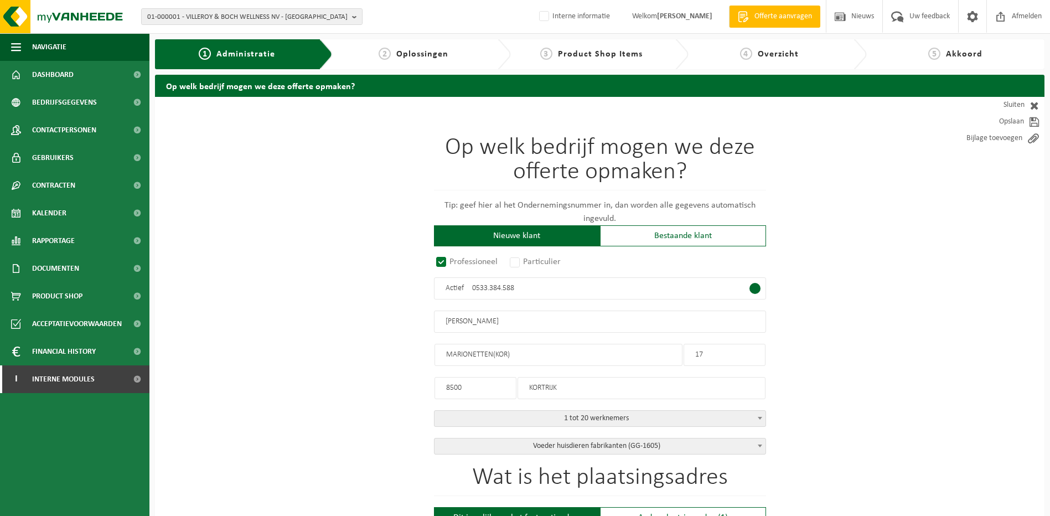
drag, startPoint x: 471, startPoint y: 289, endPoint x: 372, endPoint y: 281, distance: 99.4
type input "0533.384.588"
radio input "true"
type input "0533384588"
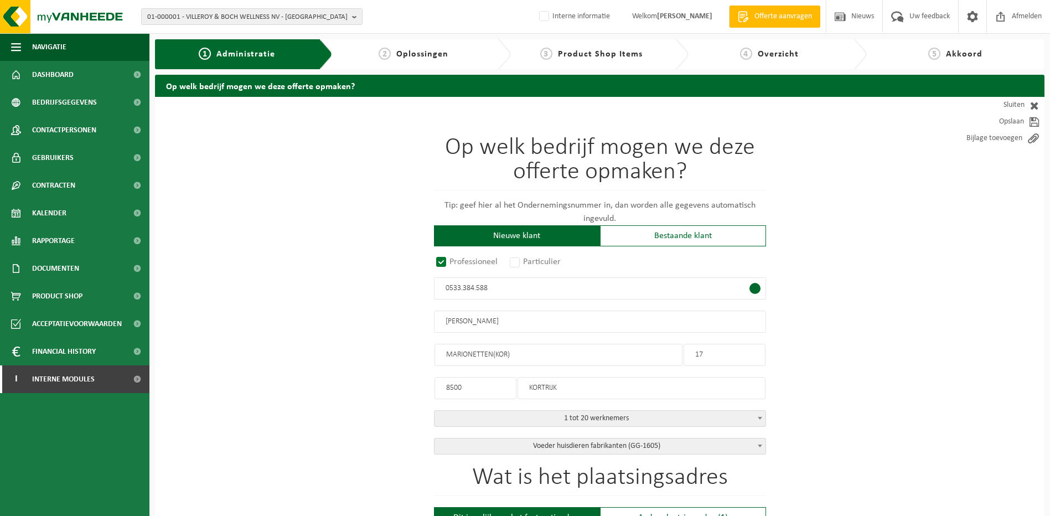
type input "DE CLERCK, LENA"
type input "JAN PERSIJNSTRAAT(KOR)"
type input "13"
type input "8500"
type input "KORTRIJK"
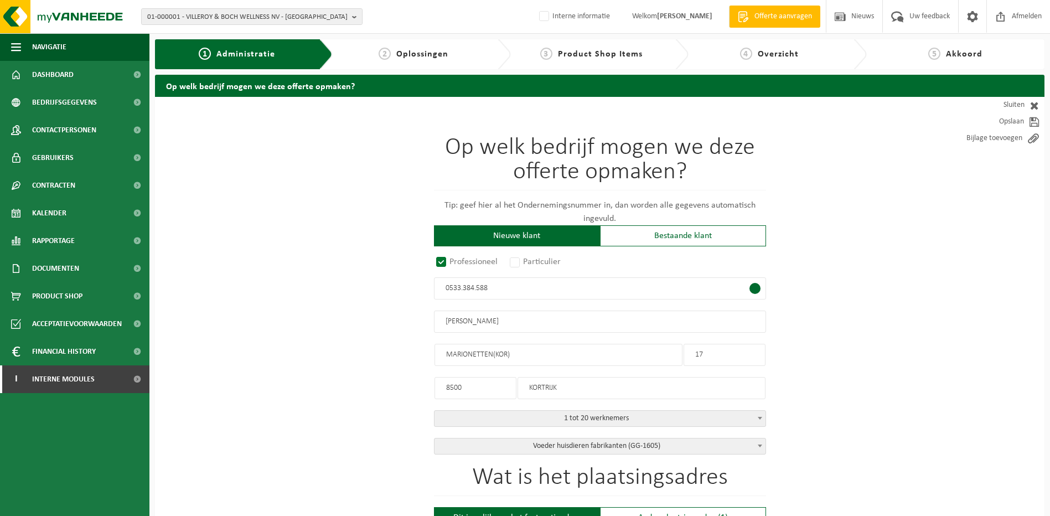
select select "D"
select select
type input "DE CLERCK, LENA"
type input "JAN PERSIJNSTRAAT(KOR)"
type input "13"
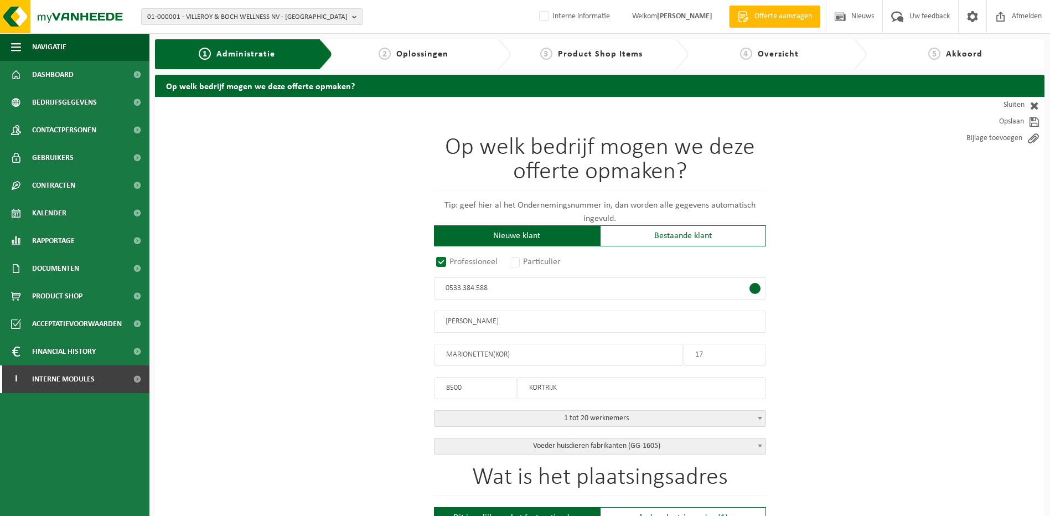
type input "2108864231"
drag, startPoint x: 508, startPoint y: 289, endPoint x: 303, endPoint y: 283, distance: 204.9
paste input "659.813.992"
type input "0659.813.992"
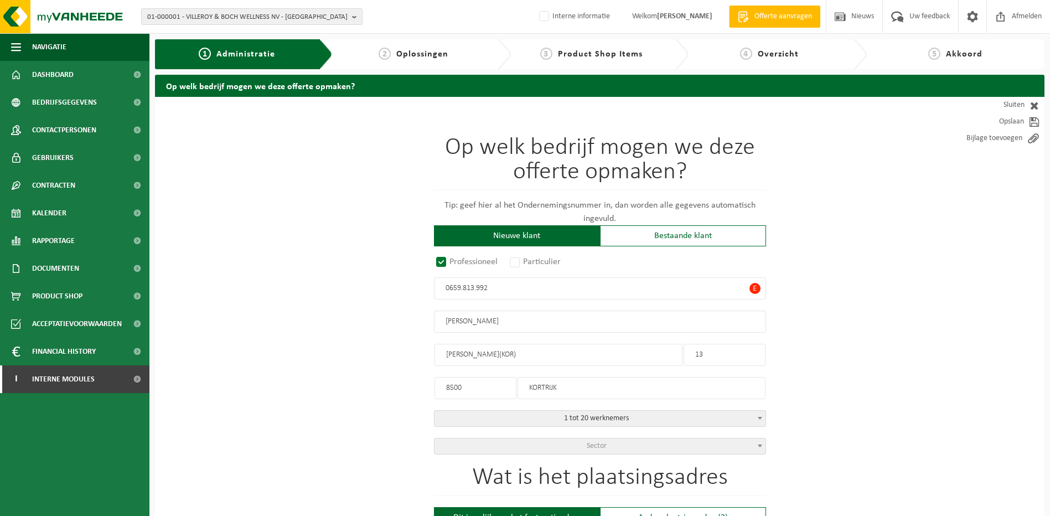
radio input "true"
type input "0659813992"
type input "DE CLERCK, PIETER"
type input "JOZEF DEMEYERESTRAAT(KOR)"
type input "1"
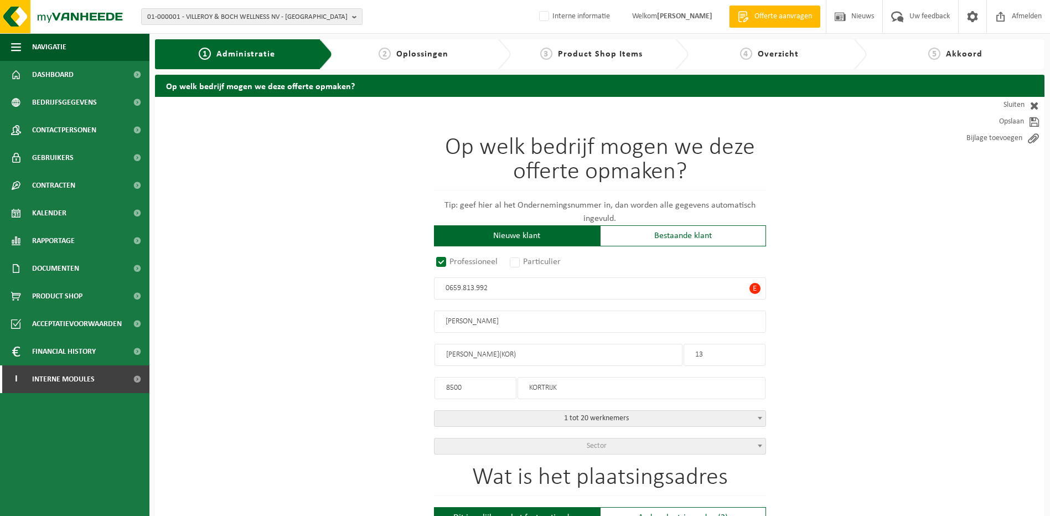
type input "8500"
type input "KORTRIJK"
select select "D"
type input "DE CLERCK, PIETER"
type input "JOZEF DEMEYERESTRAAT(KOR)"
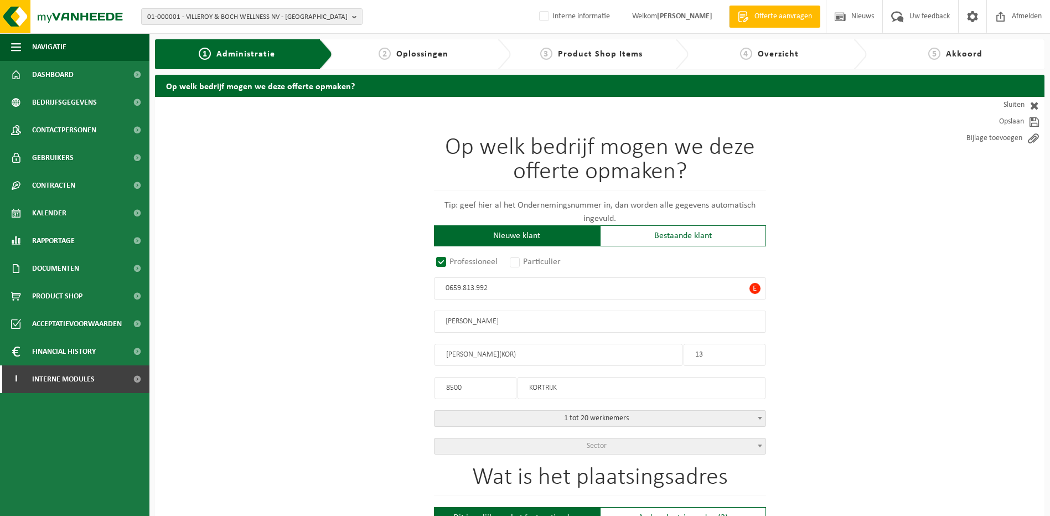
type input "1"
type input "2254746588"
drag, startPoint x: 525, startPoint y: 282, endPoint x: 260, endPoint y: 267, distance: 265.6
paste input "78.270.124"
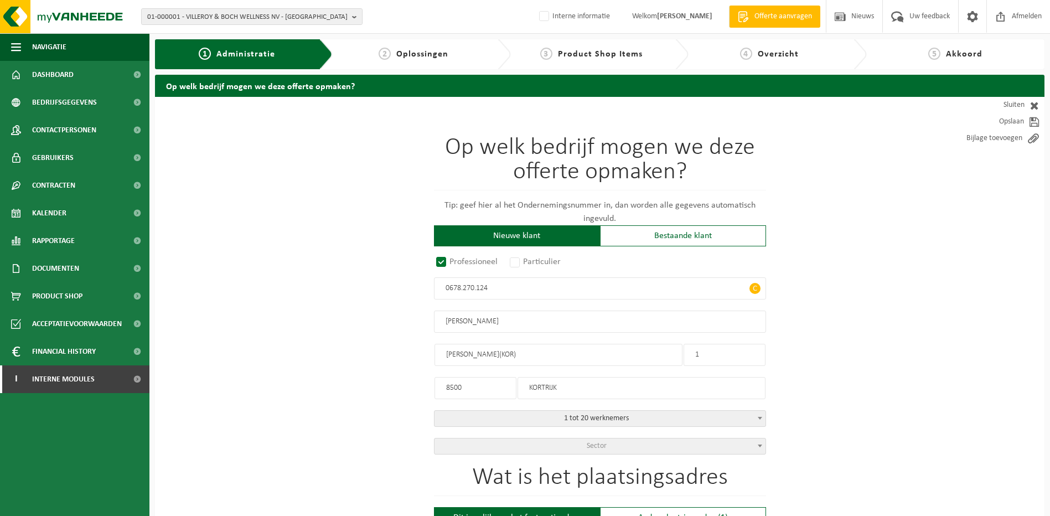
type input "0678.270.124"
drag, startPoint x: 509, startPoint y: 293, endPoint x: 344, endPoint y: 288, distance: 165.6
paste input "889.552.55"
drag, startPoint x: 499, startPoint y: 284, endPoint x: 388, endPoint y: 285, distance: 111.3
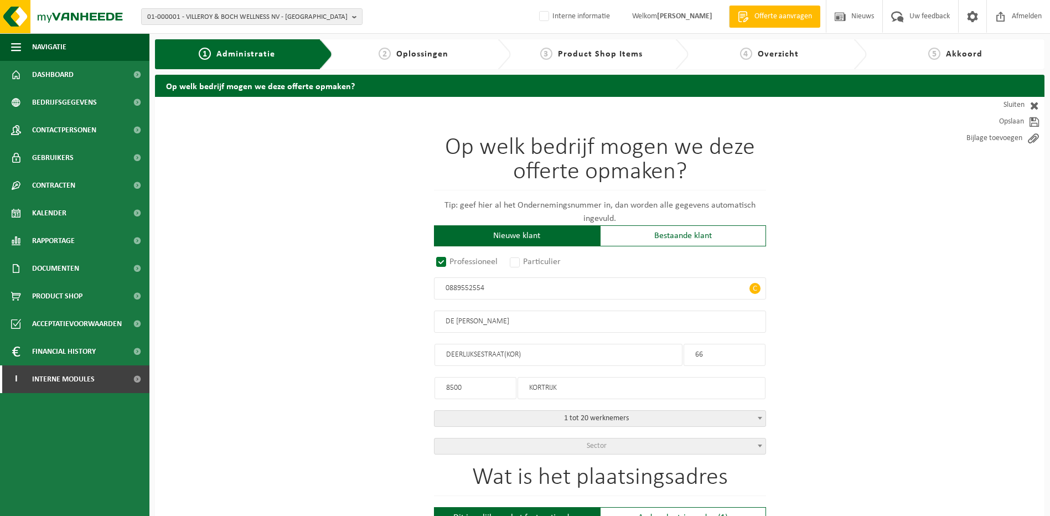
paste input "19.256.852"
drag, startPoint x: 485, startPoint y: 282, endPoint x: 387, endPoint y: 286, distance: 98.0
paste input "553.685.106"
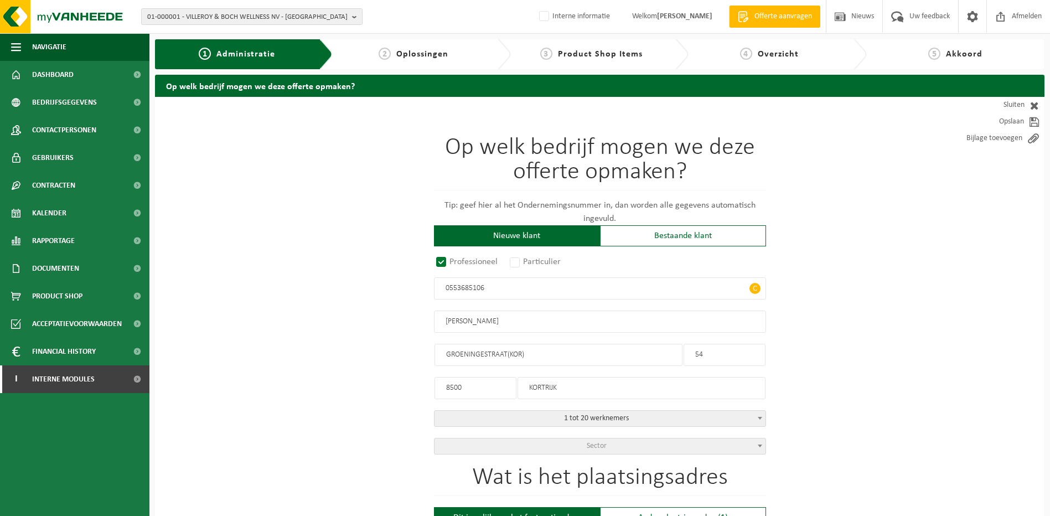
drag, startPoint x: 495, startPoint y: 288, endPoint x: 392, endPoint y: 277, distance: 103.0
paste input ".685."
drag, startPoint x: 487, startPoint y: 290, endPoint x: 373, endPoint y: 290, distance: 114.6
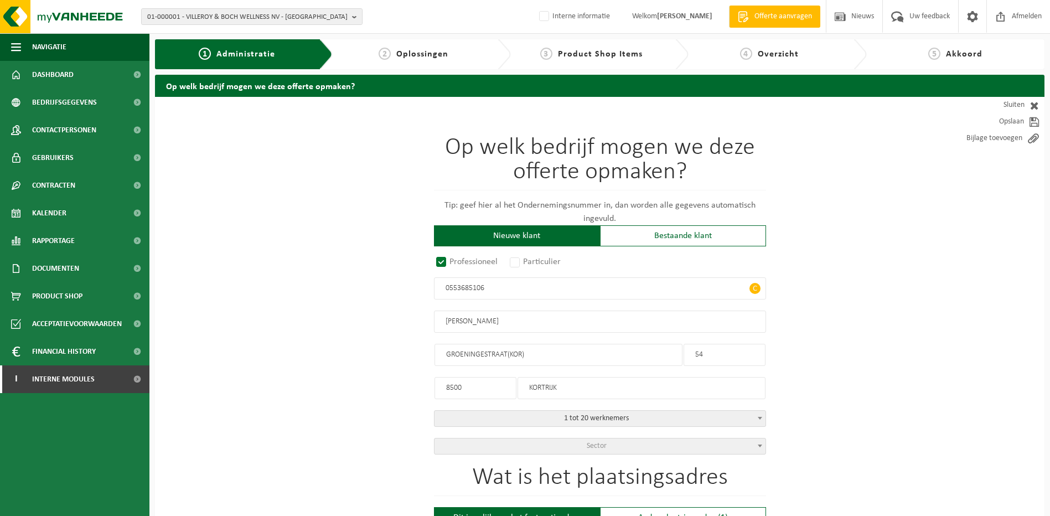
paste input ".685."
drag, startPoint x: 529, startPoint y: 288, endPoint x: 276, endPoint y: 283, distance: 252.5
paste input ".685."
drag, startPoint x: 519, startPoint y: 288, endPoint x: 315, endPoint y: 288, distance: 203.7
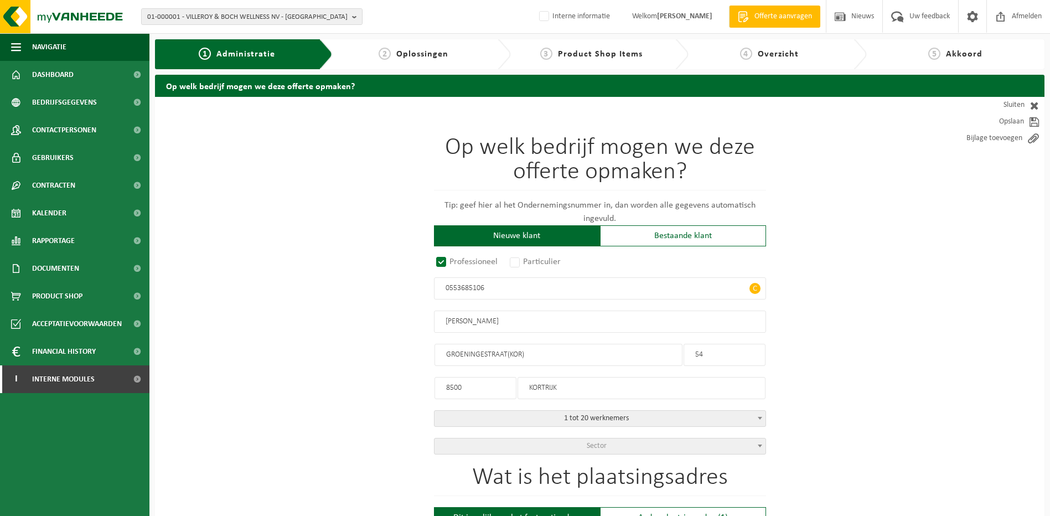
paste input ".685."
drag, startPoint x: 530, startPoint y: 291, endPoint x: 362, endPoint y: 291, distance: 167.7
paste input ".685."
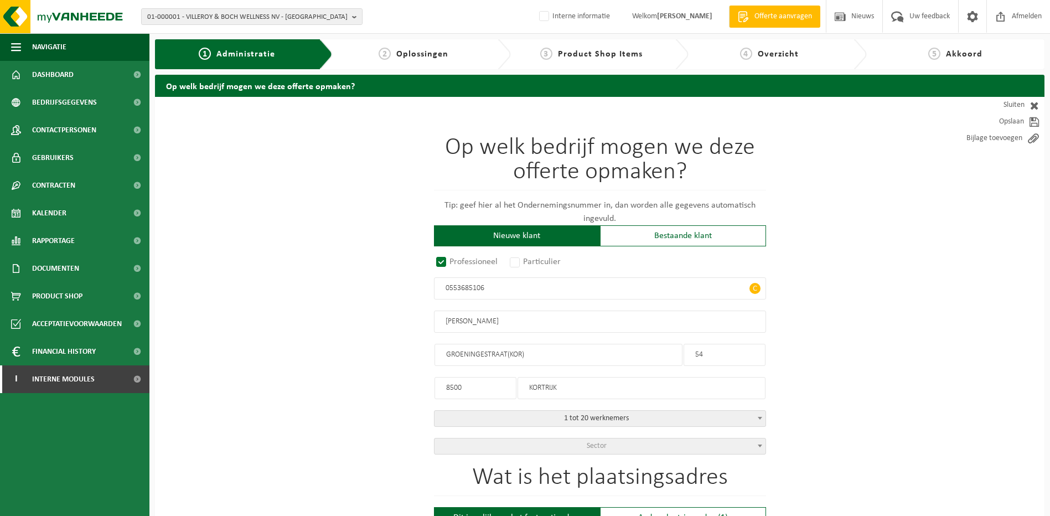
drag, startPoint x: 513, startPoint y: 286, endPoint x: 311, endPoint y: 279, distance: 202.1
paste input ".685."
drag, startPoint x: 508, startPoint y: 288, endPoint x: 307, endPoint y: 286, distance: 200.9
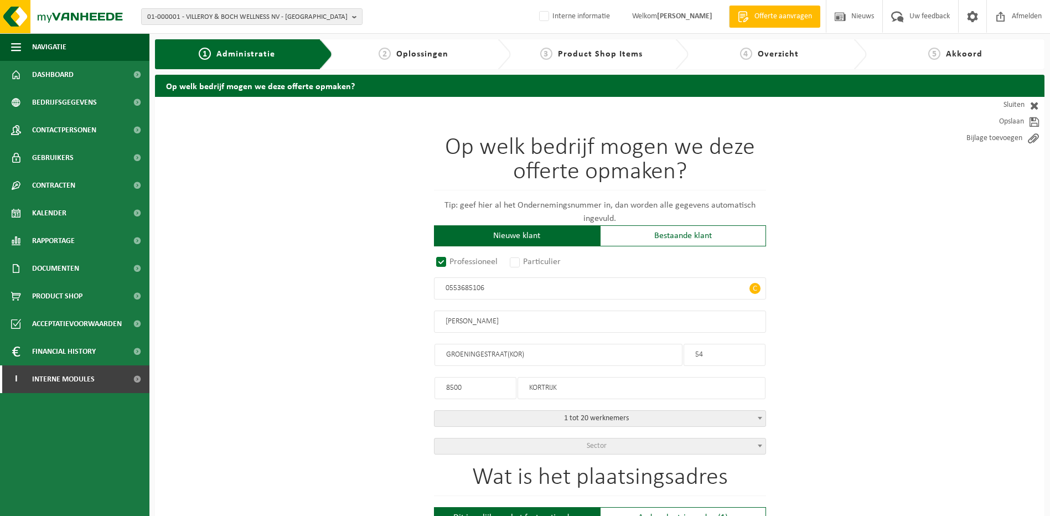
paste input ".685."
